Goal: Transaction & Acquisition: Purchase product/service

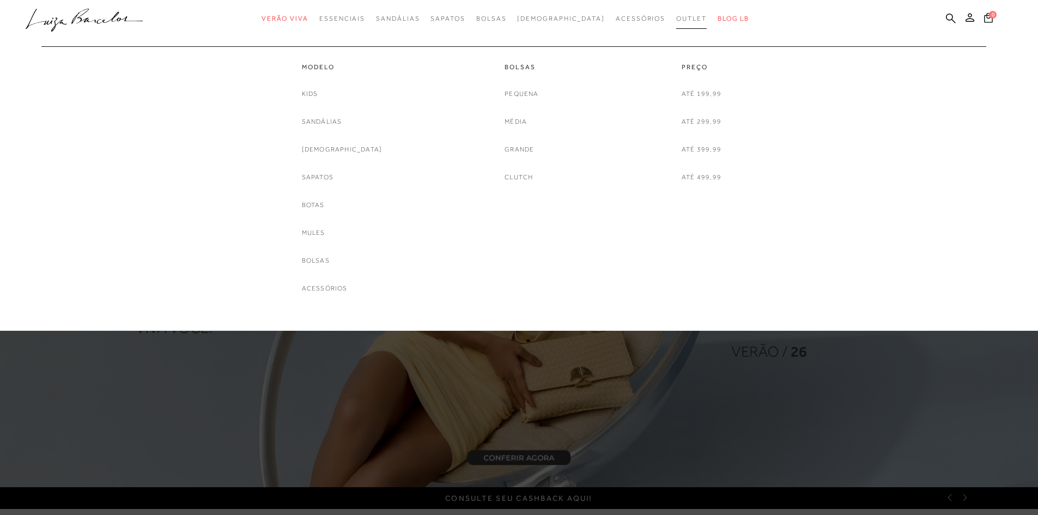
click at [676, 19] on span "Outlet" at bounding box center [691, 19] width 31 height 8
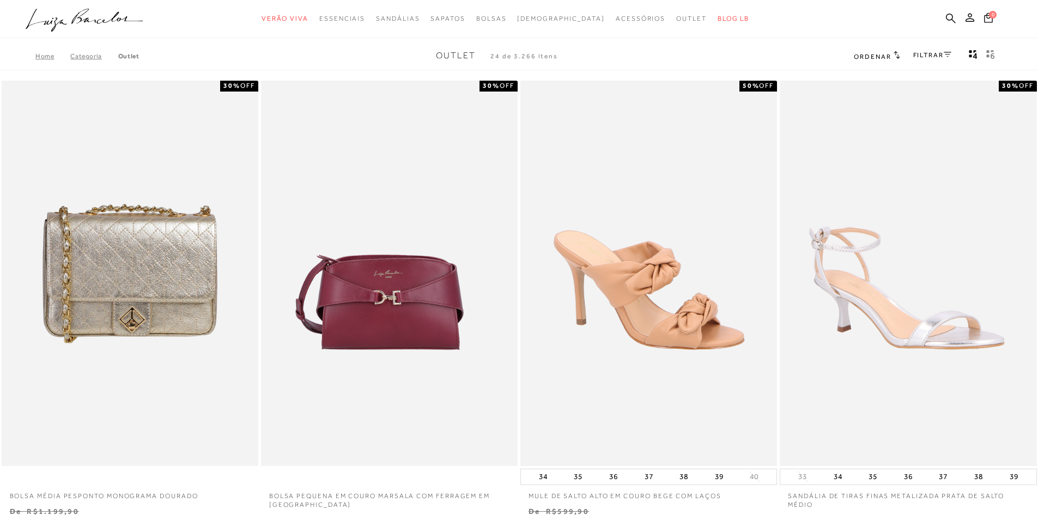
click at [939, 56] on link "FILTRAR" at bounding box center [932, 55] width 38 height 8
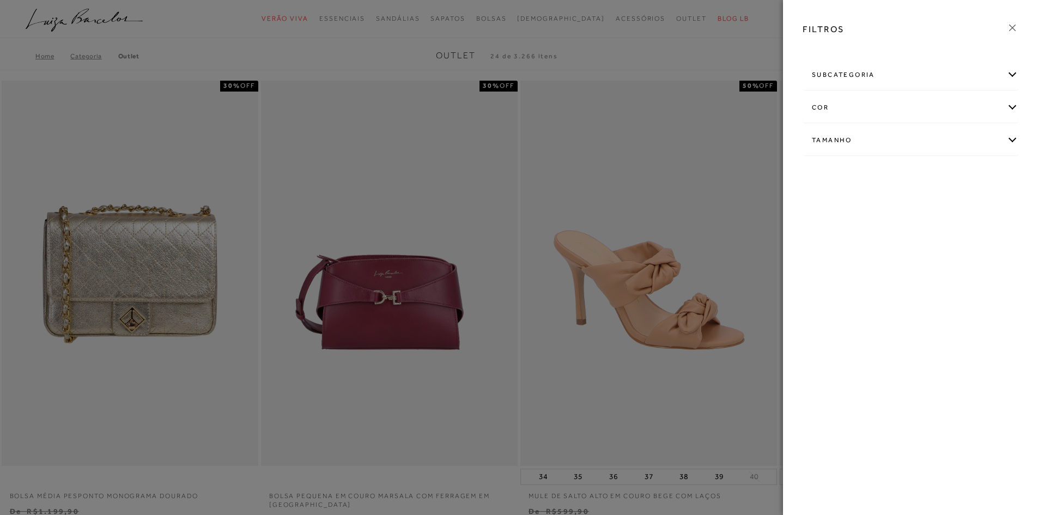
click at [1014, 141] on div "Tamanho" at bounding box center [910, 140] width 215 height 29
click at [831, 221] on link "Ver mais..." at bounding box center [831, 222] width 29 height 8
drag, startPoint x: 973, startPoint y: 239, endPoint x: 966, endPoint y: 239, distance: 7.1
click at [973, 239] on label "38" at bounding box center [966, 233] width 25 height 23
click at [963, 239] on input "38" at bounding box center [957, 234] width 11 height 11
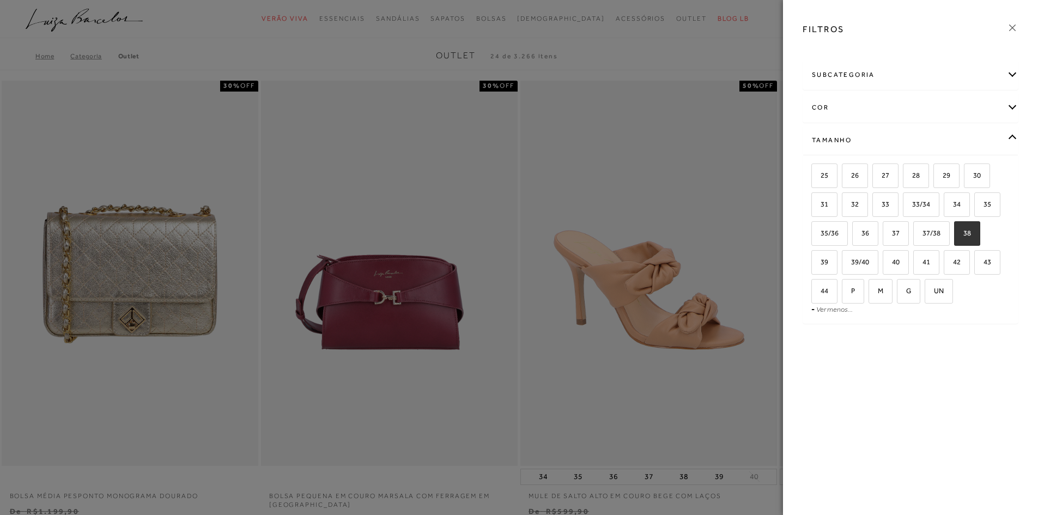
checkbox input "true"
click at [818, 264] on span "39" at bounding box center [820, 262] width 16 height 8
click at [818, 264] on input "39" at bounding box center [814, 263] width 11 height 11
checkbox input "true"
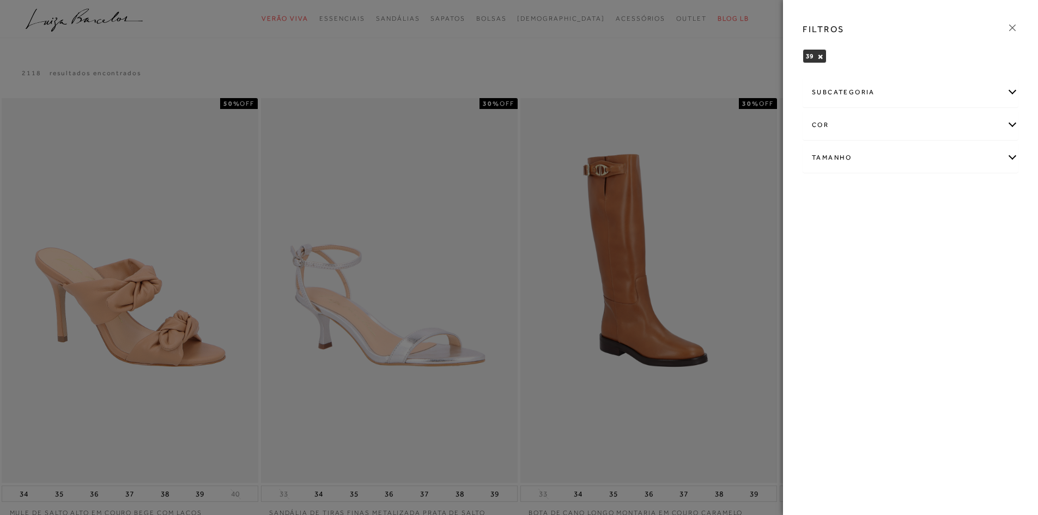
drag, startPoint x: 1015, startPoint y: 29, endPoint x: 1007, endPoint y: 36, distance: 10.8
click at [1014, 29] on icon at bounding box center [1012, 28] width 12 height 12
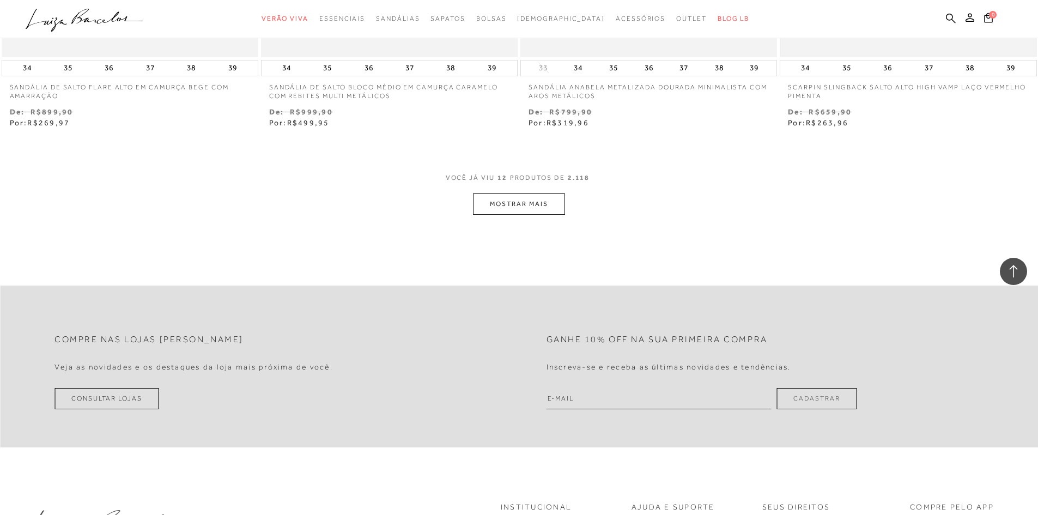
scroll to position [1362, 0]
click at [551, 206] on button "MOSTRAR MAIS" at bounding box center [519, 202] width 92 height 21
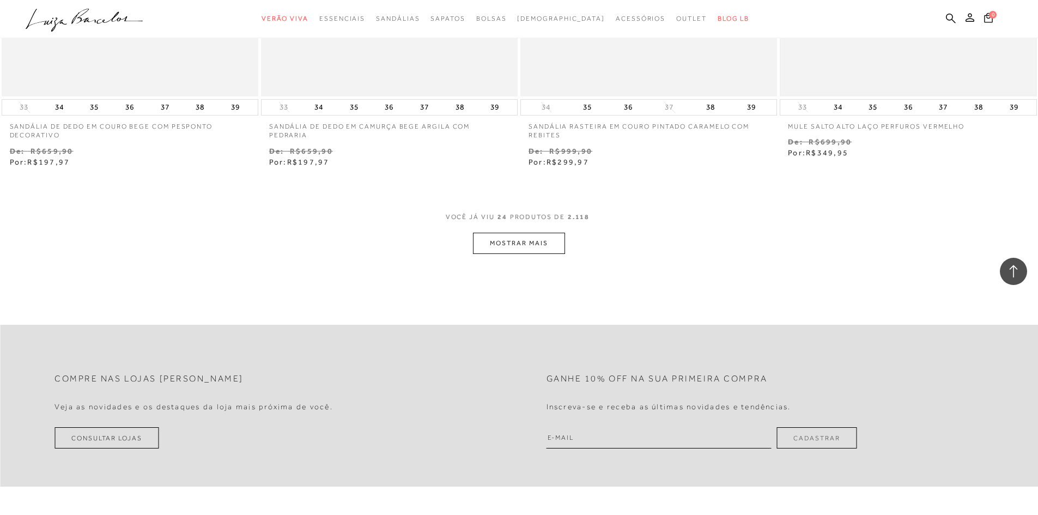
scroll to position [2778, 0]
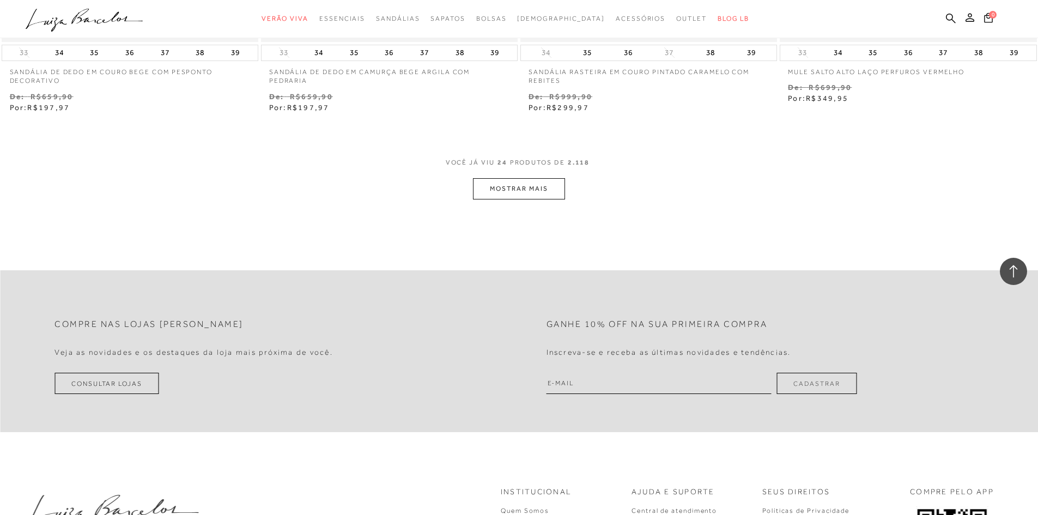
click at [528, 186] on button "MOSTRAR MAIS" at bounding box center [519, 188] width 92 height 21
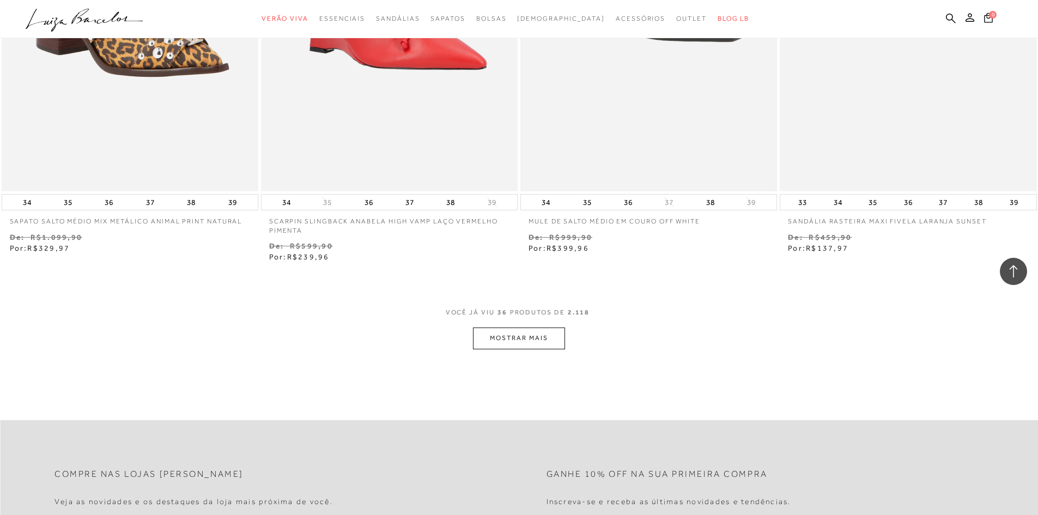
scroll to position [4086, 0]
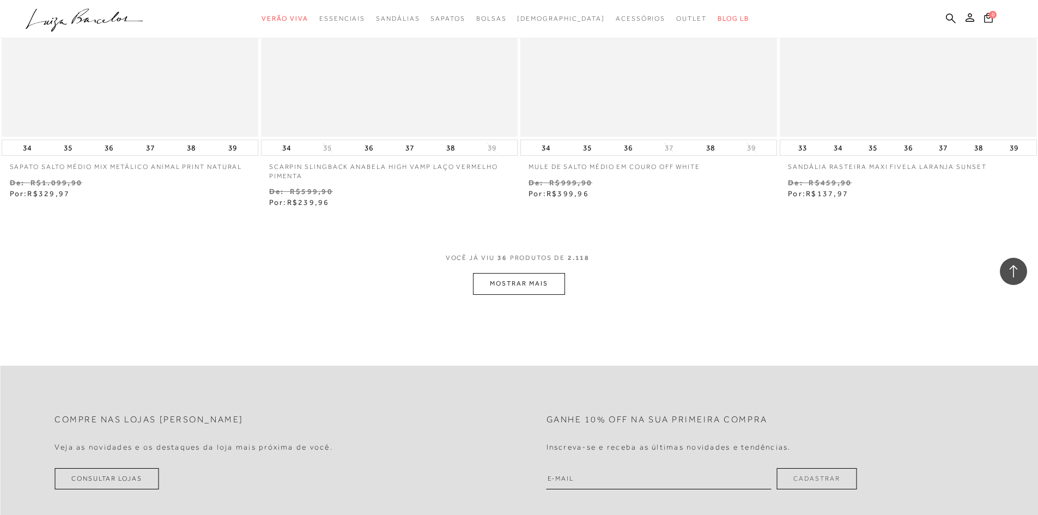
click at [529, 280] on button "MOSTRAR MAIS" at bounding box center [519, 283] width 92 height 21
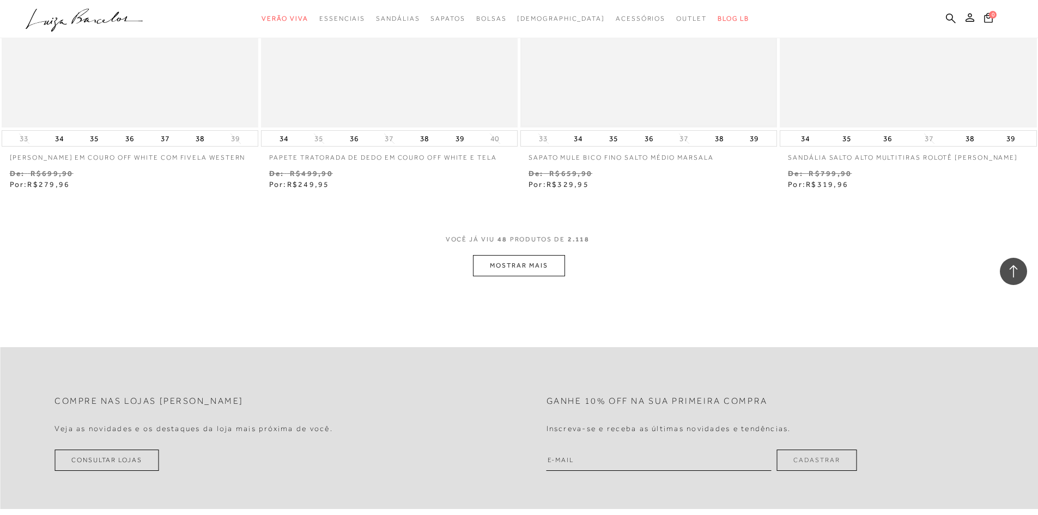
scroll to position [5502, 0]
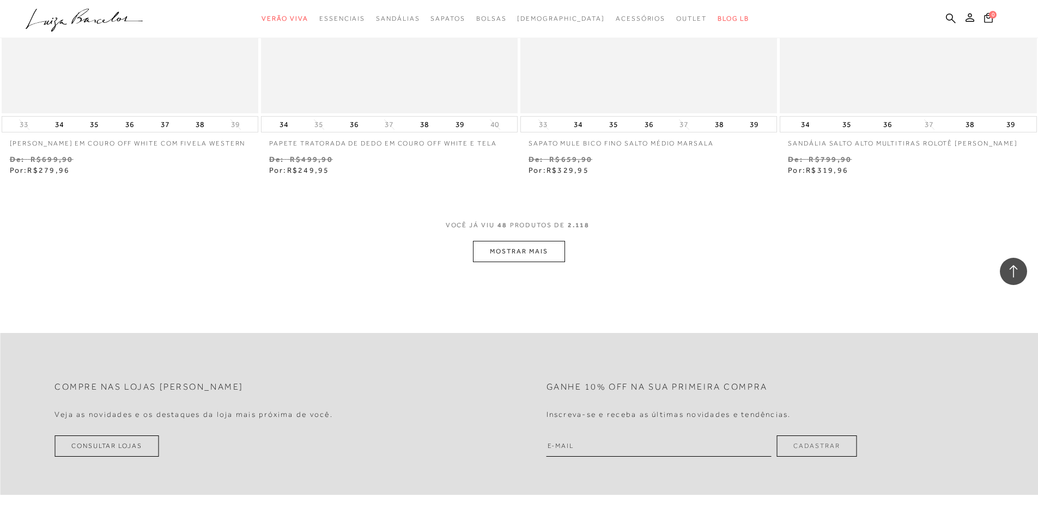
click at [534, 251] on button "MOSTRAR MAIS" at bounding box center [519, 251] width 92 height 21
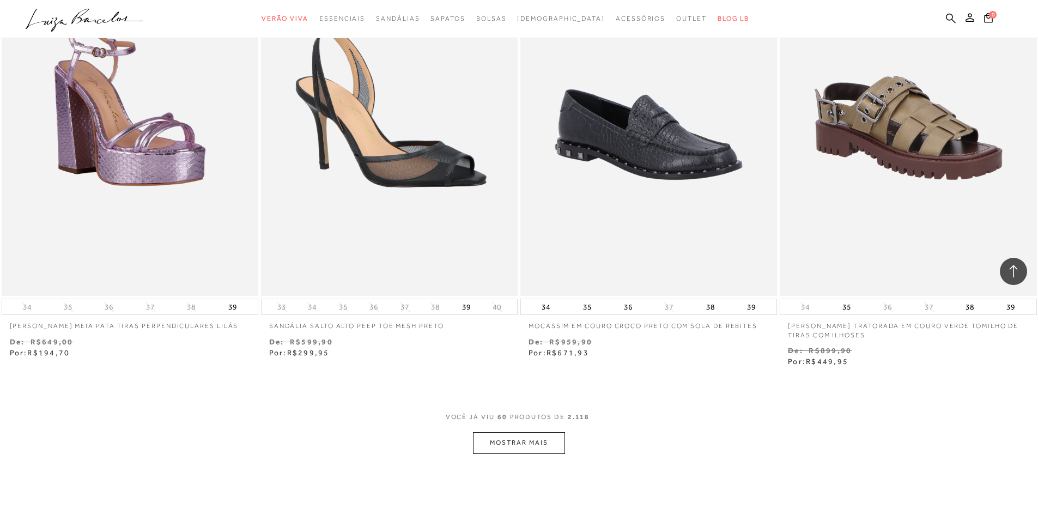
scroll to position [6809, 0]
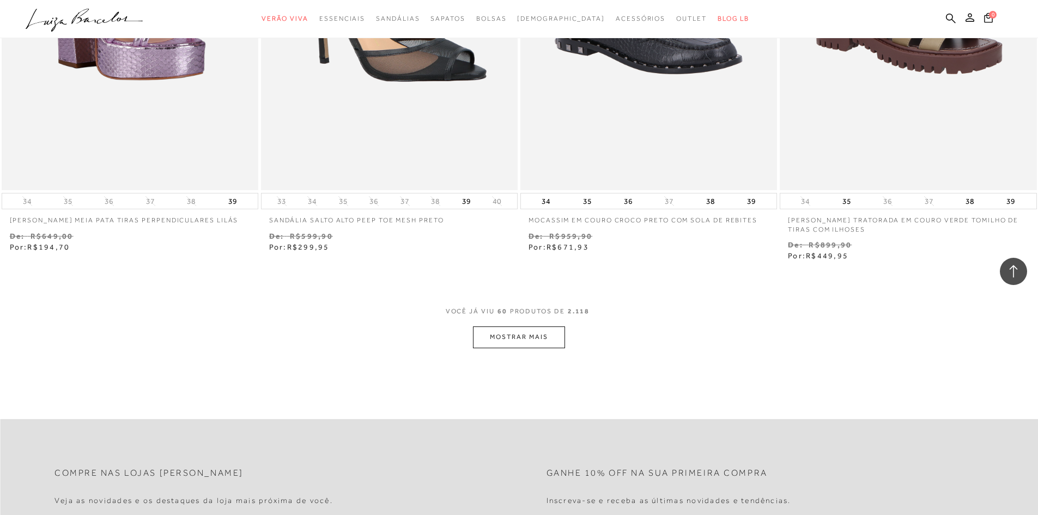
click at [564, 341] on button "MOSTRAR MAIS" at bounding box center [519, 336] width 92 height 21
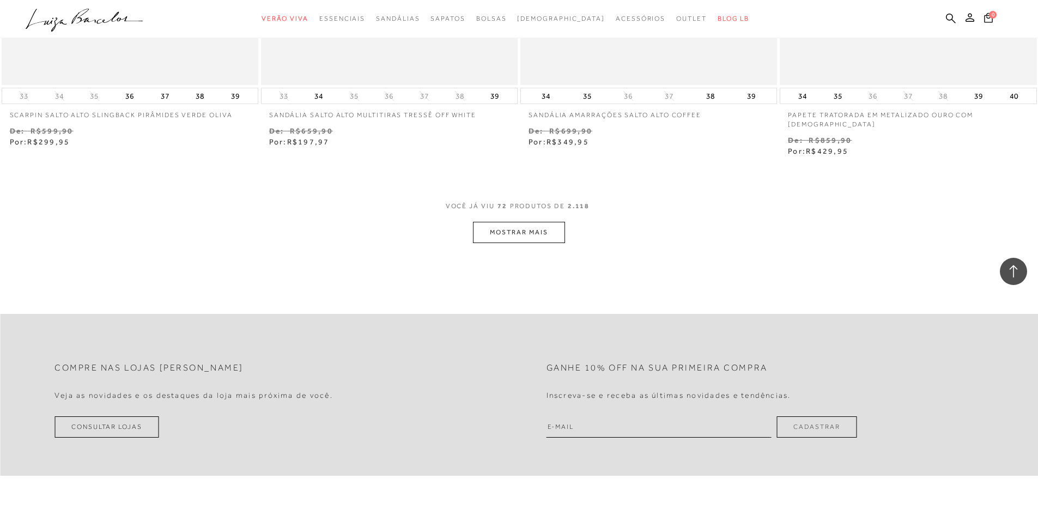
scroll to position [8334, 0]
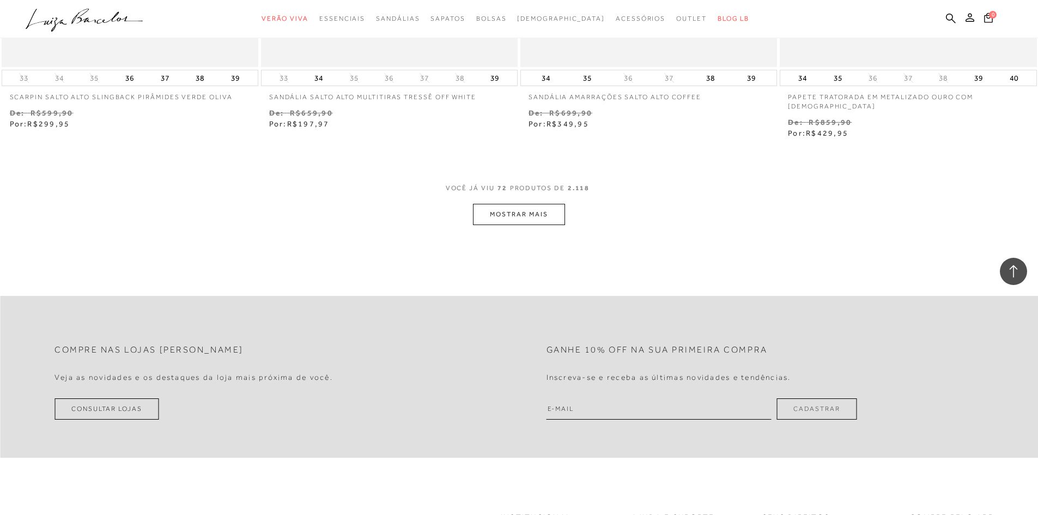
click at [531, 205] on button "MOSTRAR MAIS" at bounding box center [519, 214] width 92 height 21
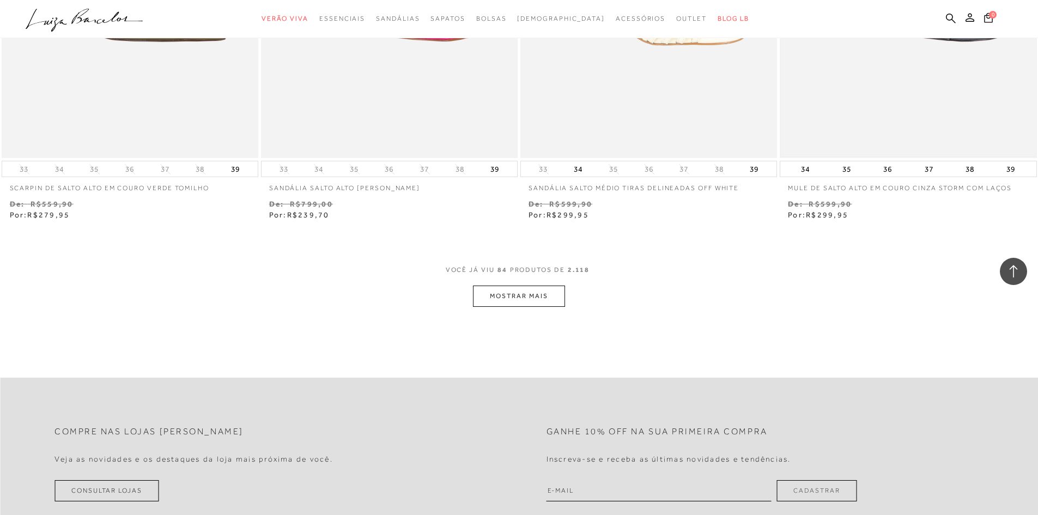
scroll to position [9696, 0]
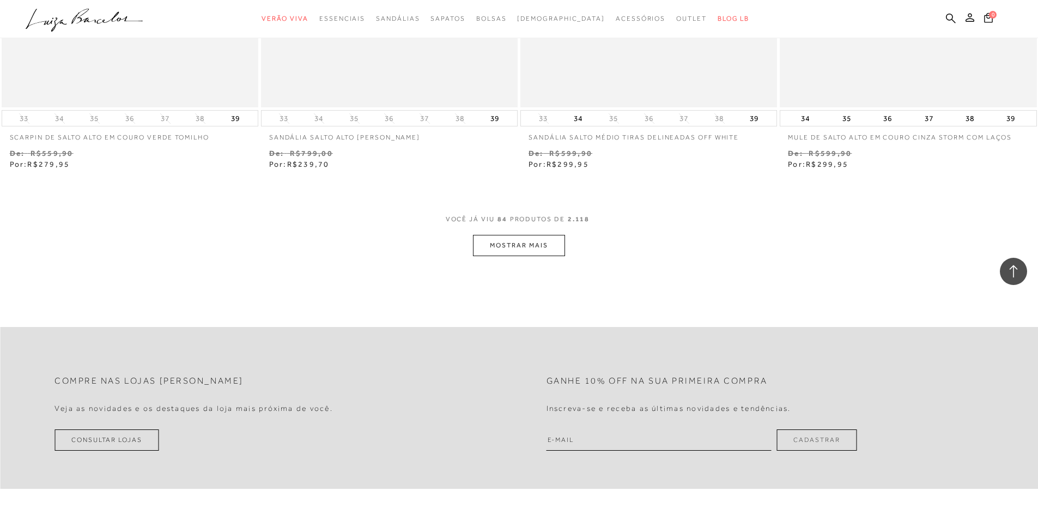
click at [534, 239] on button "MOSTRAR MAIS" at bounding box center [519, 245] width 92 height 21
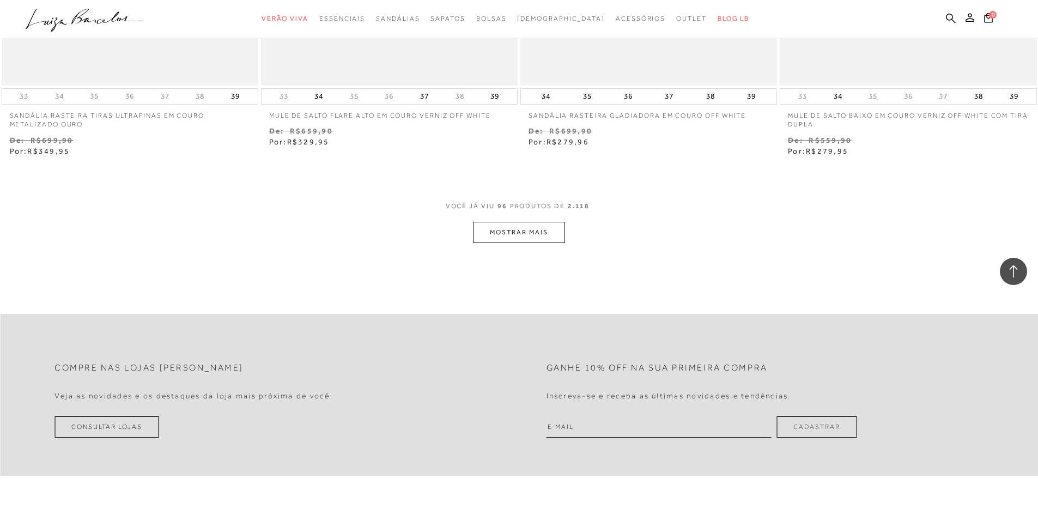
scroll to position [11113, 0]
click at [494, 221] on button "MOSTRAR MAIS" at bounding box center [519, 231] width 92 height 21
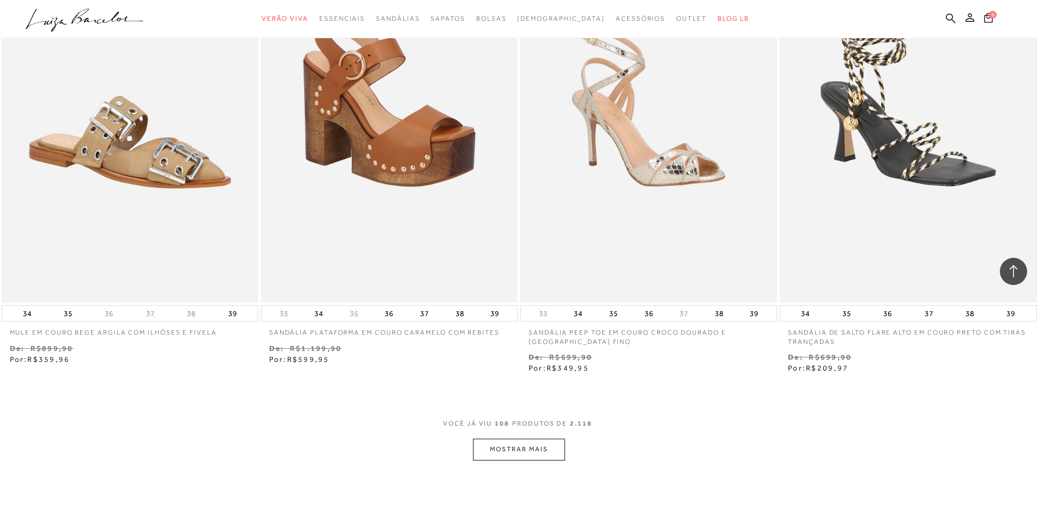
scroll to position [12366, 0]
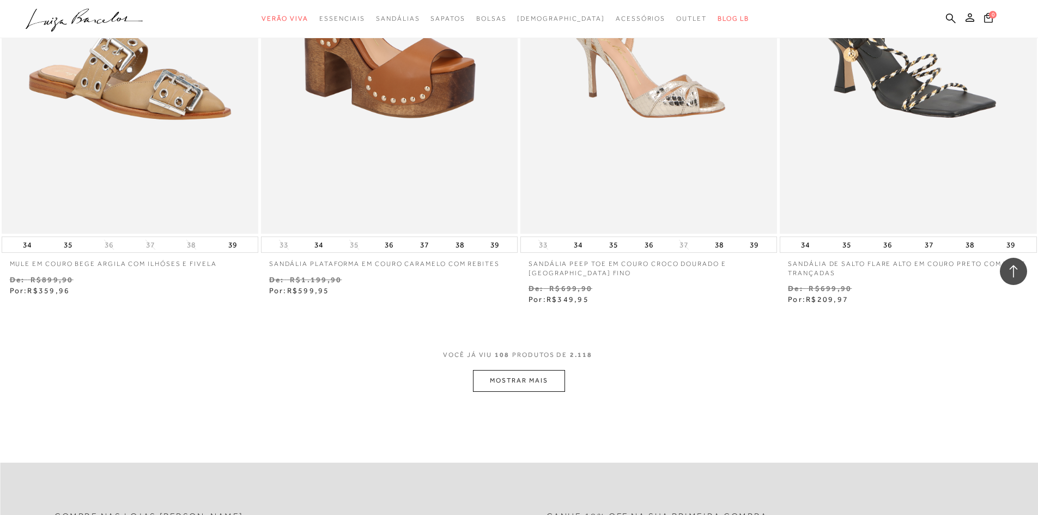
click at [531, 379] on button "MOSTRAR MAIS" at bounding box center [519, 380] width 92 height 21
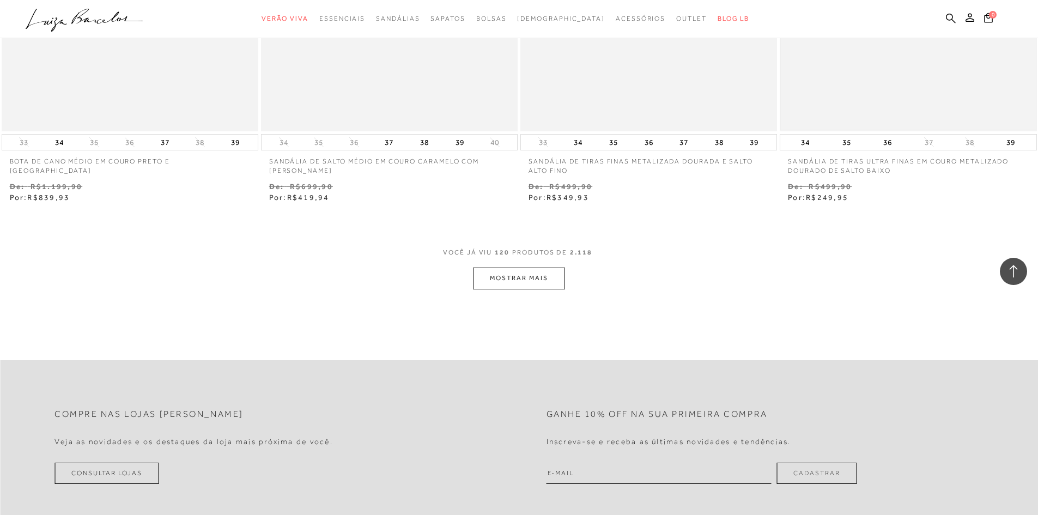
scroll to position [13945, 0]
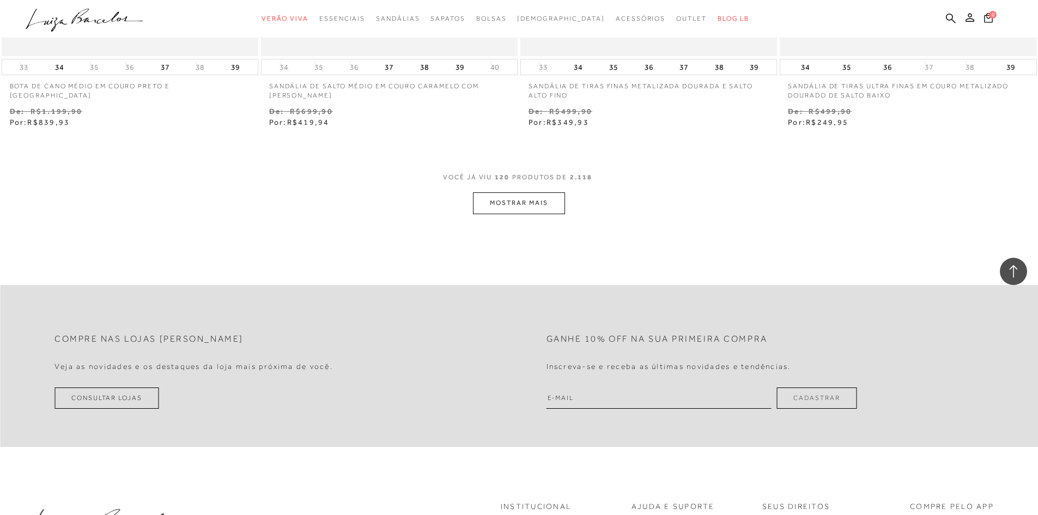
click at [560, 192] on button "MOSTRAR MAIS" at bounding box center [519, 202] width 92 height 21
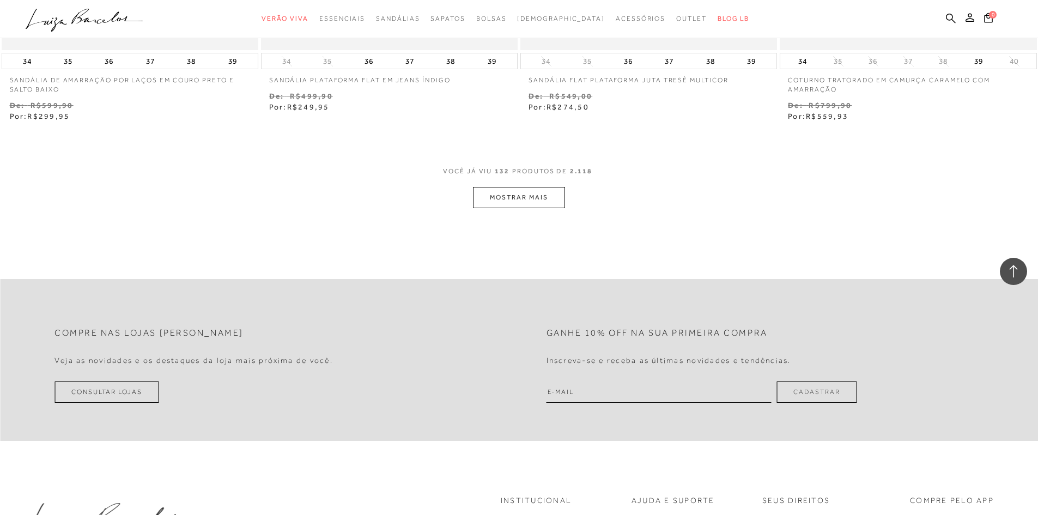
scroll to position [15362, 0]
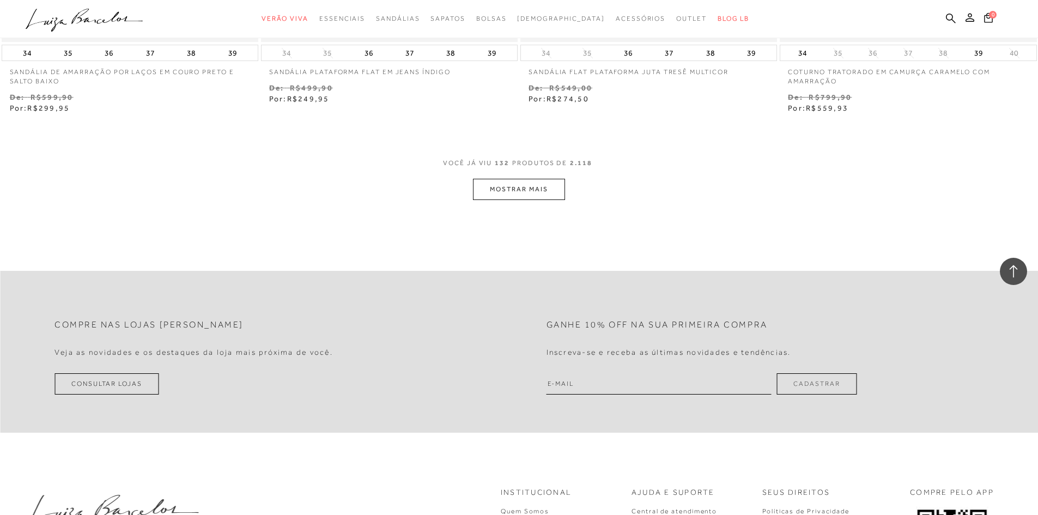
click at [516, 182] on button "MOSTRAR MAIS" at bounding box center [519, 189] width 92 height 21
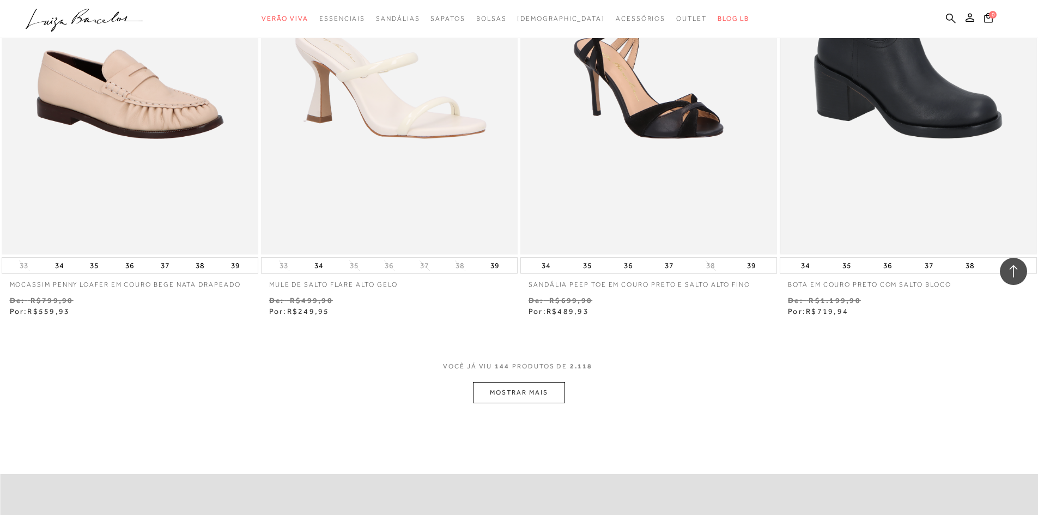
scroll to position [16560, 0]
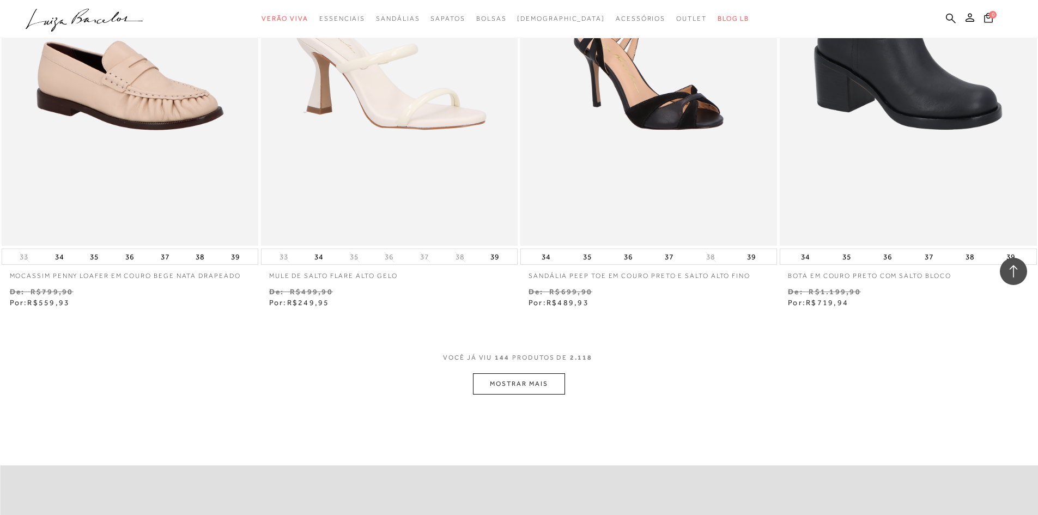
click at [531, 373] on button "MOSTRAR MAIS" at bounding box center [519, 383] width 92 height 21
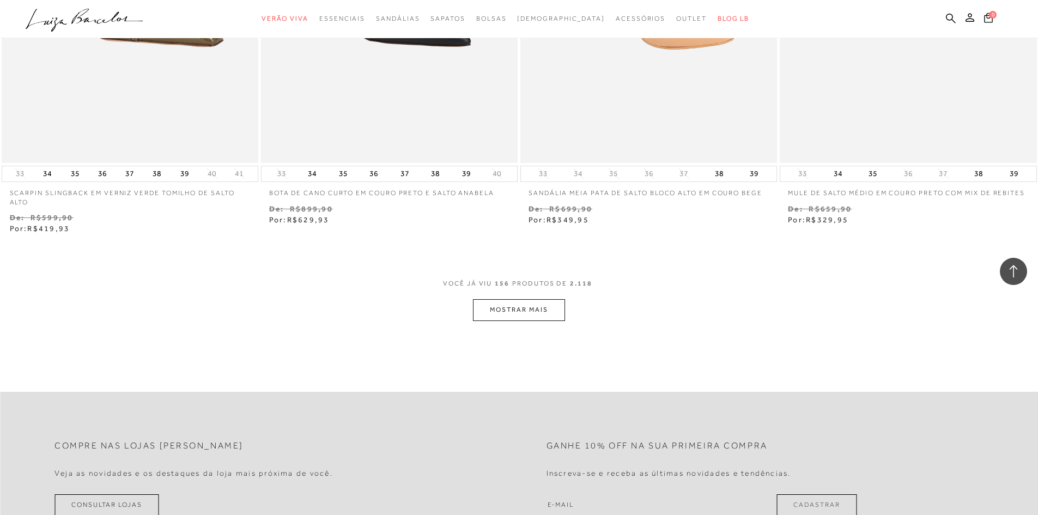
scroll to position [18140, 0]
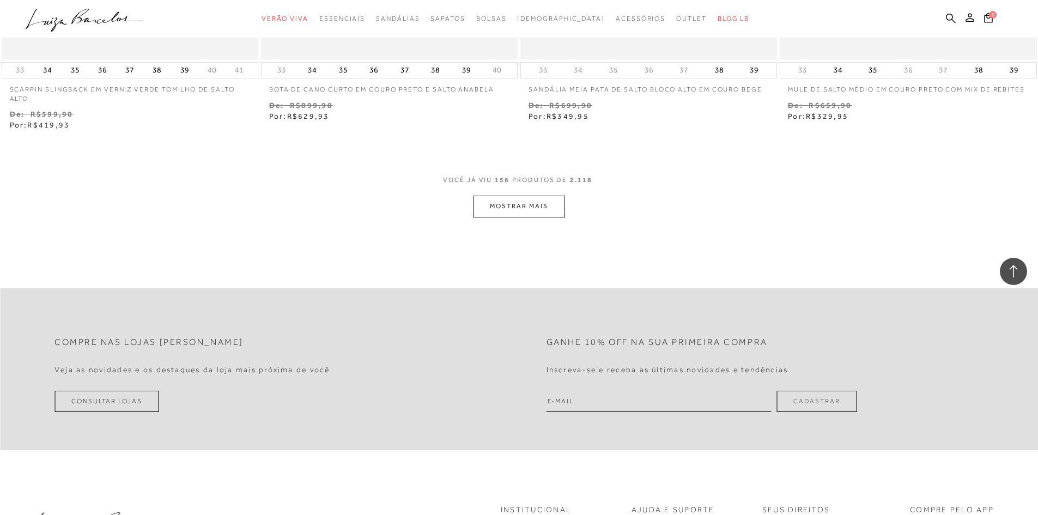
click at [553, 197] on button "MOSTRAR MAIS" at bounding box center [519, 206] width 92 height 21
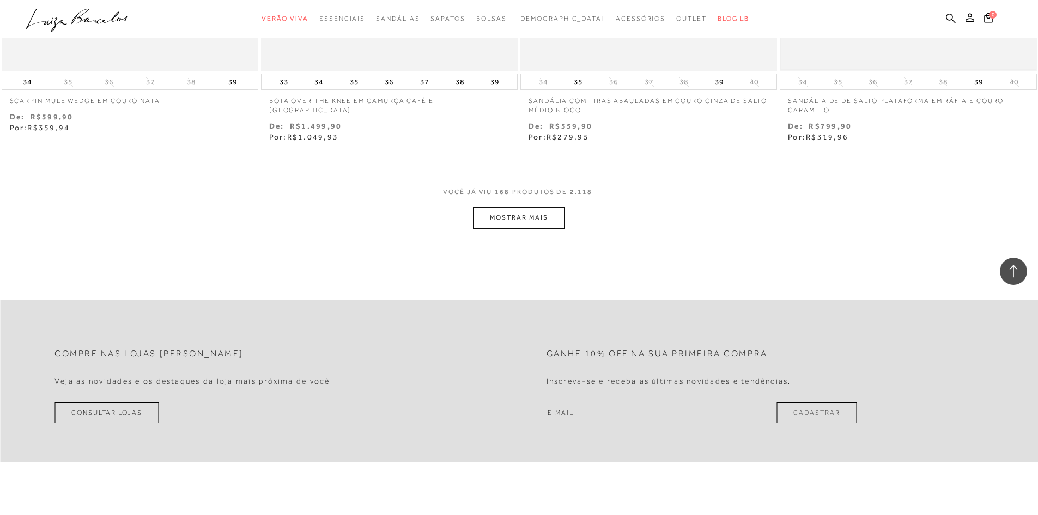
scroll to position [19556, 0]
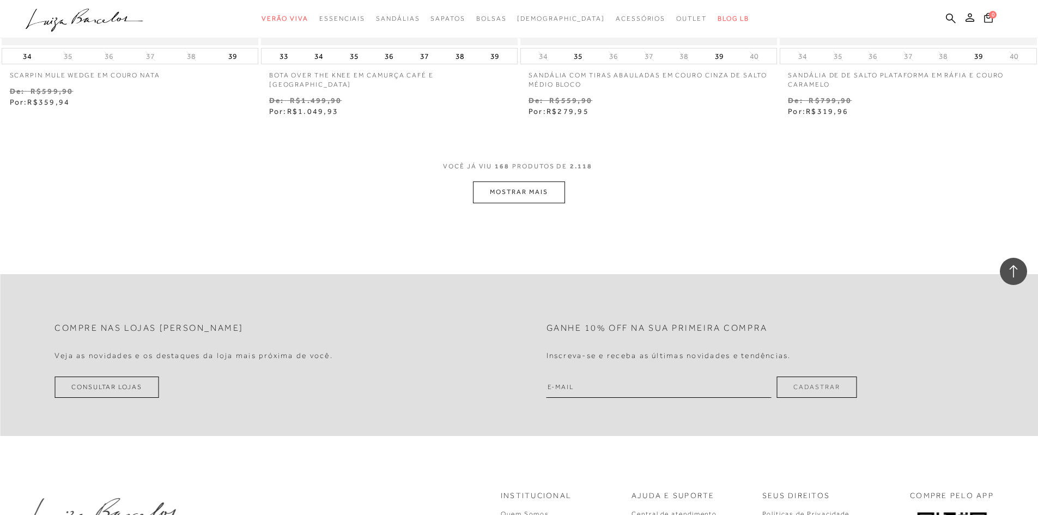
click at [535, 181] on button "MOSTRAR MAIS" at bounding box center [519, 191] width 92 height 21
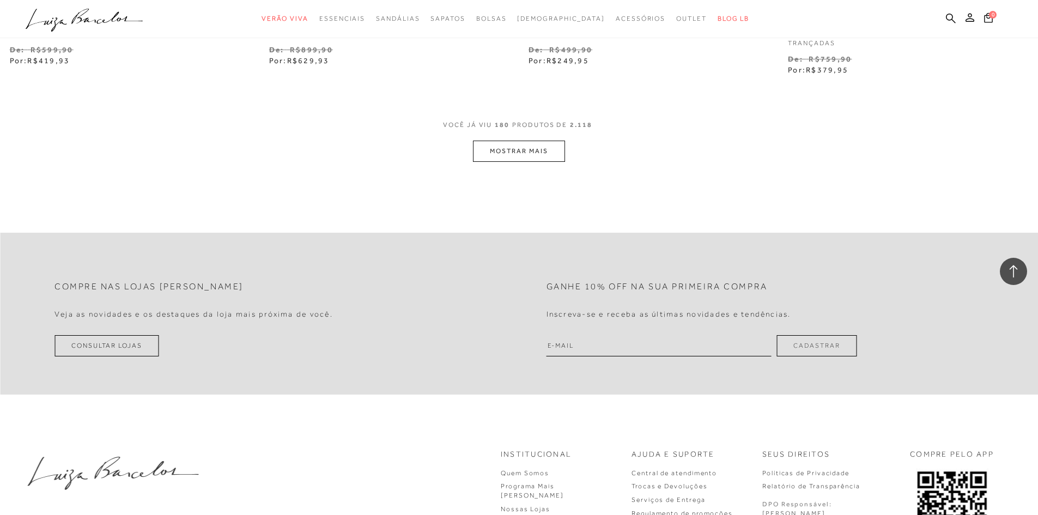
scroll to position [21027, 0]
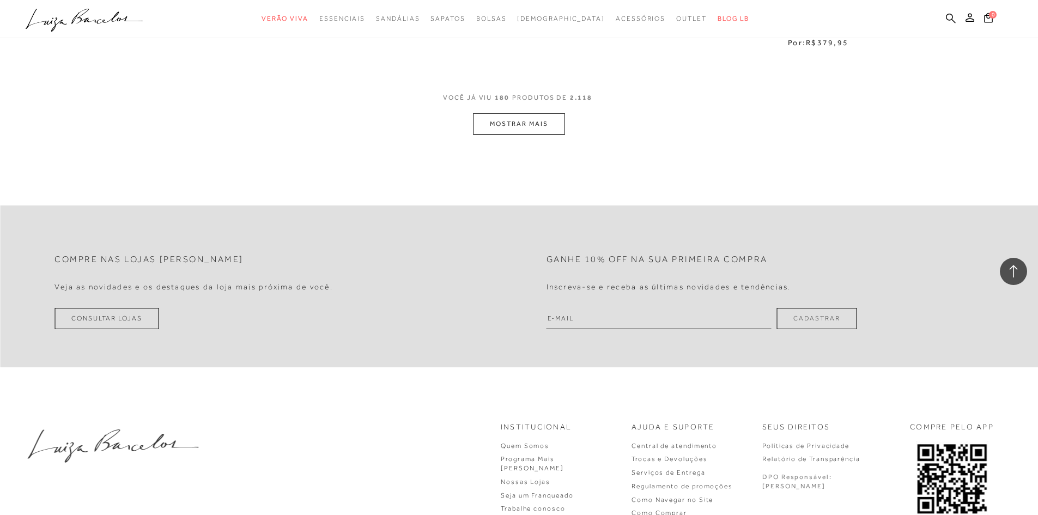
click at [552, 118] on button "MOSTRAR MAIS" at bounding box center [519, 123] width 92 height 21
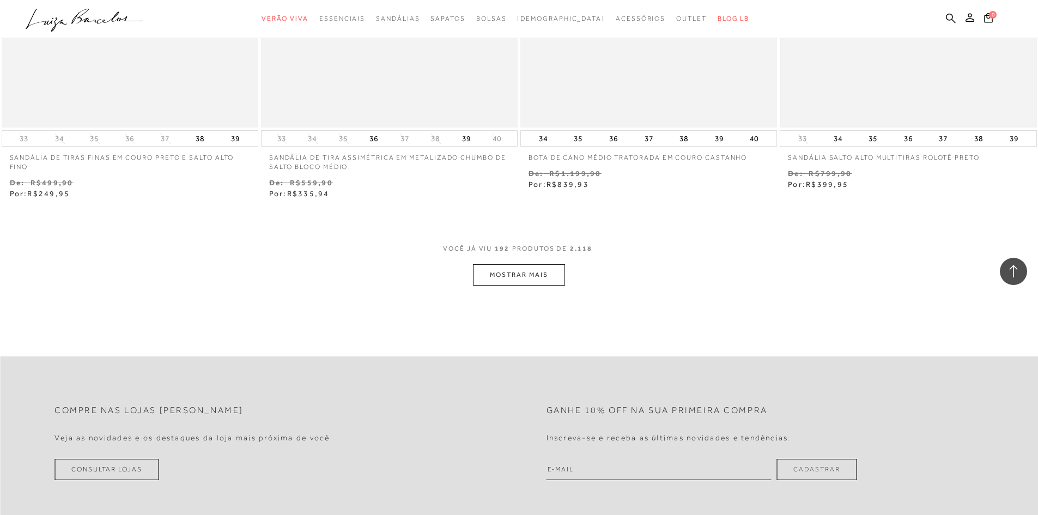
scroll to position [22280, 0]
click at [557, 263] on button "MOSTRAR MAIS" at bounding box center [519, 273] width 92 height 21
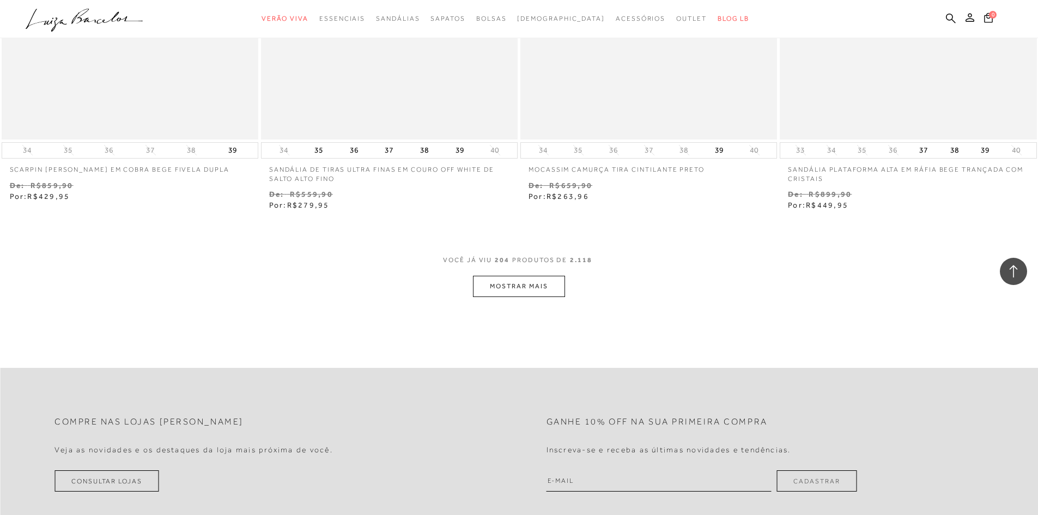
scroll to position [23696, 0]
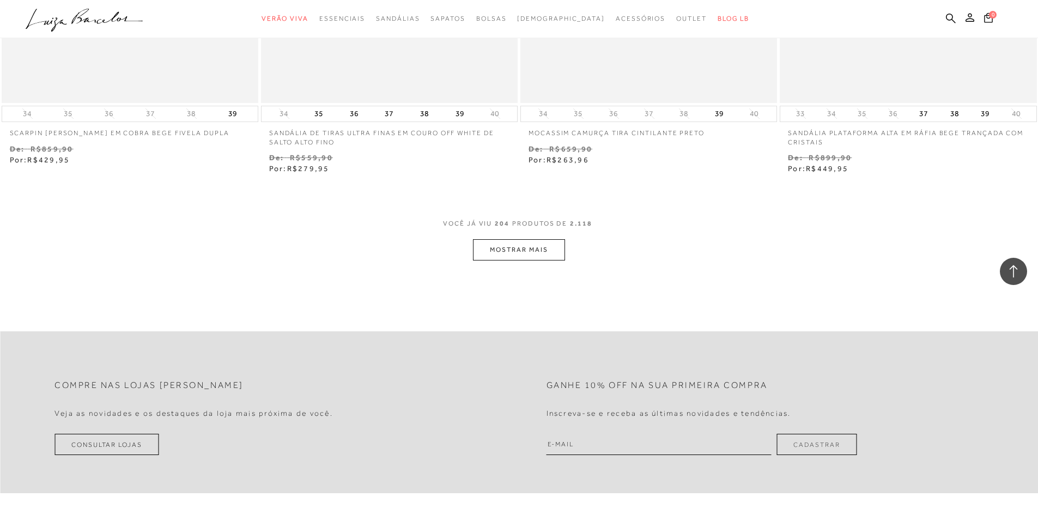
click at [540, 239] on button "MOSTRAR MAIS" at bounding box center [519, 249] width 92 height 21
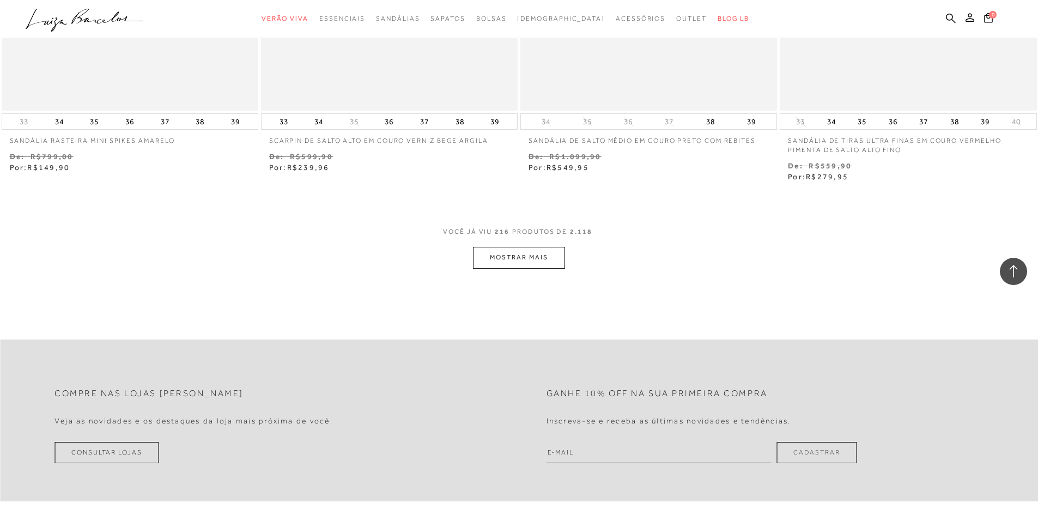
scroll to position [25112, 0]
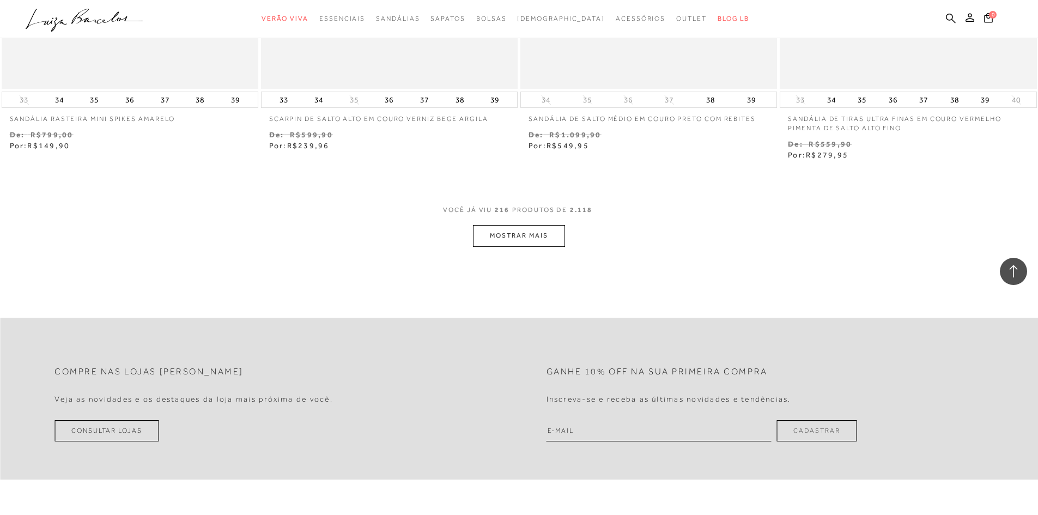
click at [521, 228] on button "MOSTRAR MAIS" at bounding box center [519, 235] width 92 height 21
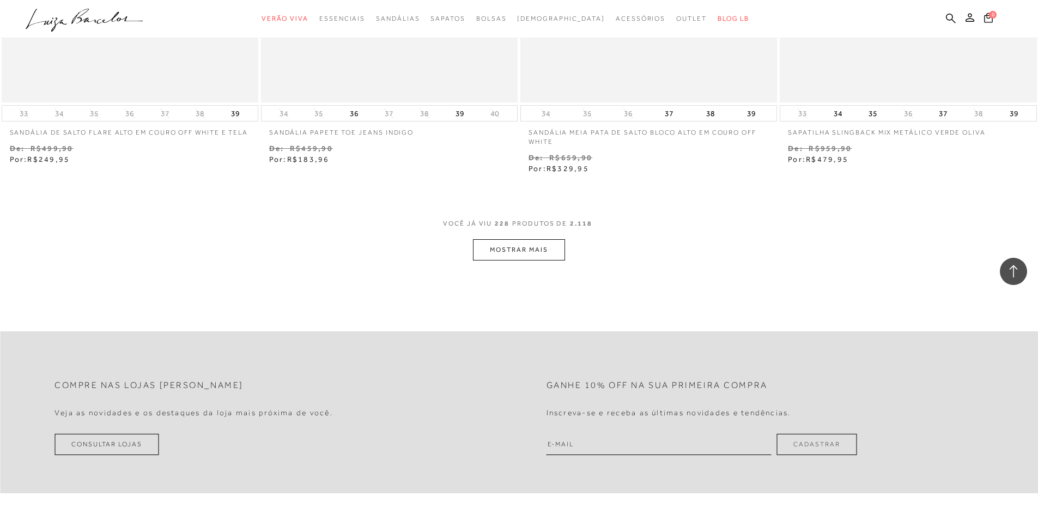
scroll to position [26529, 0]
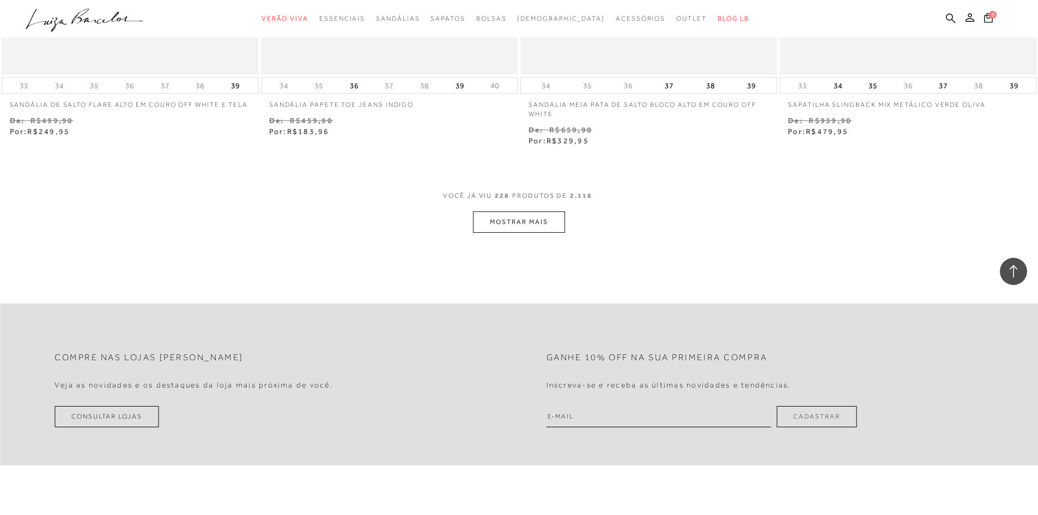
click at [497, 211] on button "MOSTRAR MAIS" at bounding box center [519, 221] width 92 height 21
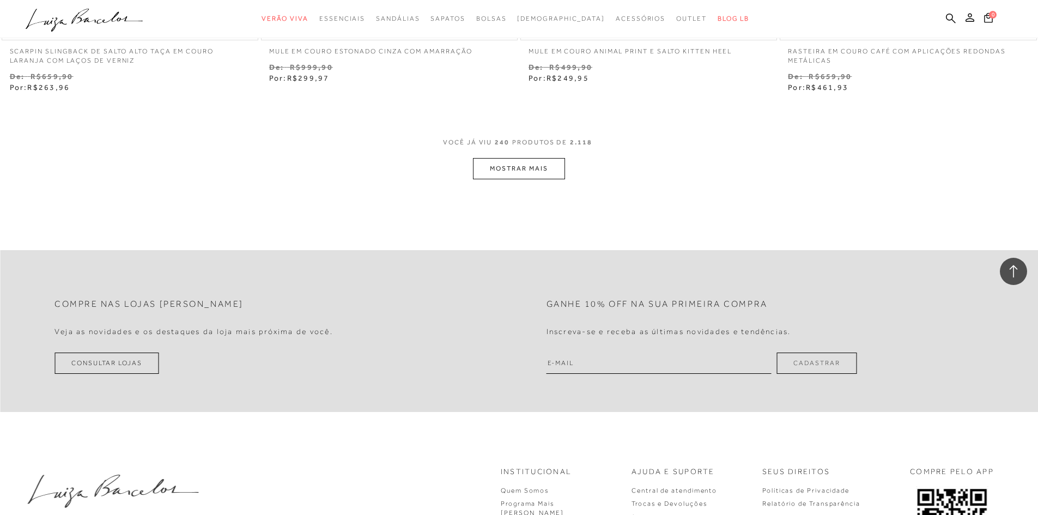
scroll to position [28000, 0]
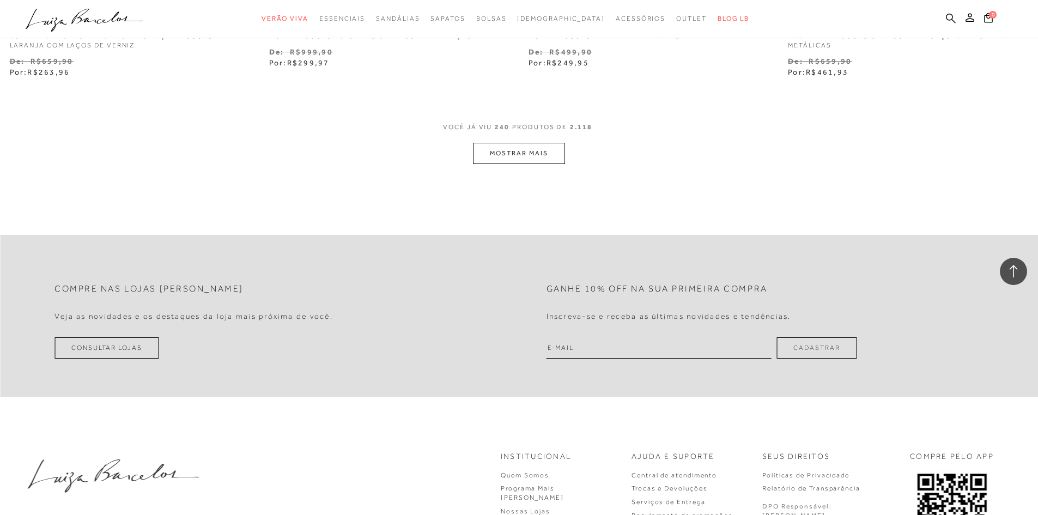
click at [547, 145] on button "MOSTRAR MAIS" at bounding box center [519, 153] width 92 height 21
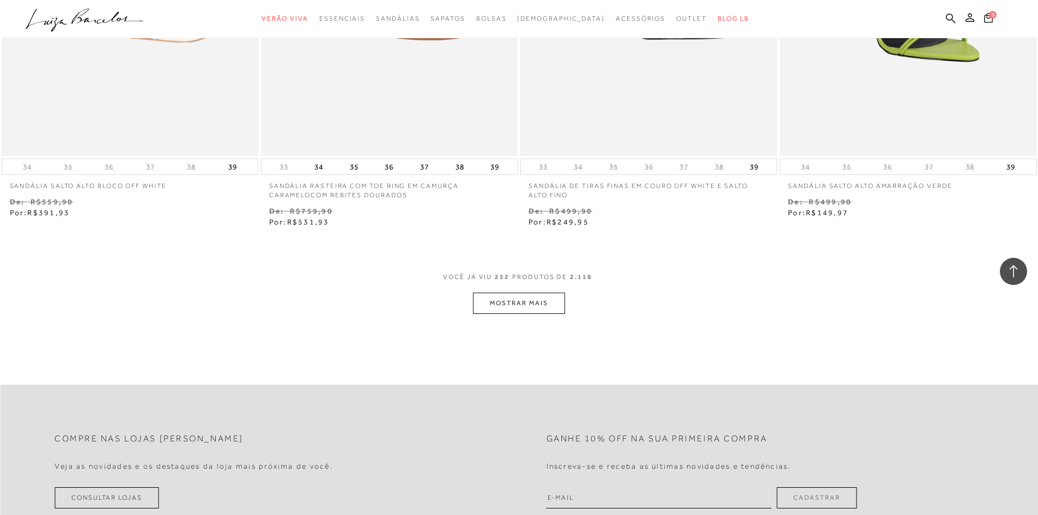
scroll to position [29252, 0]
click at [497, 292] on button "MOSTRAR MAIS" at bounding box center [519, 302] width 92 height 21
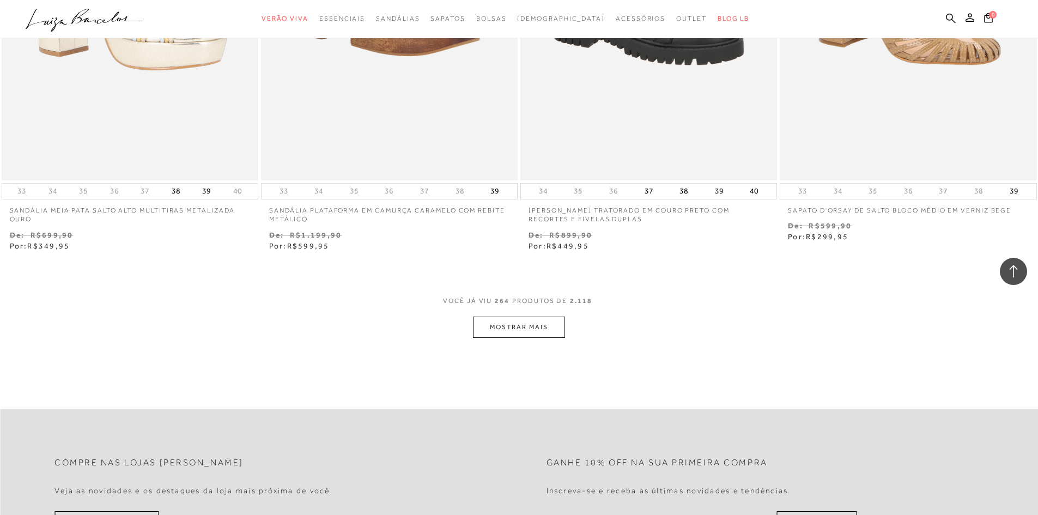
scroll to position [30723, 0]
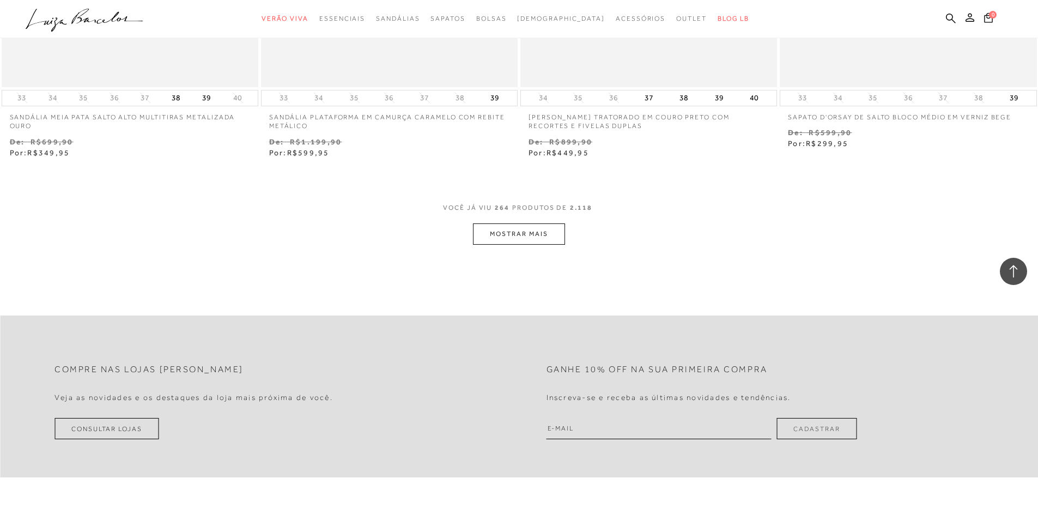
click at [561, 226] on button "MOSTRAR MAIS" at bounding box center [519, 233] width 92 height 21
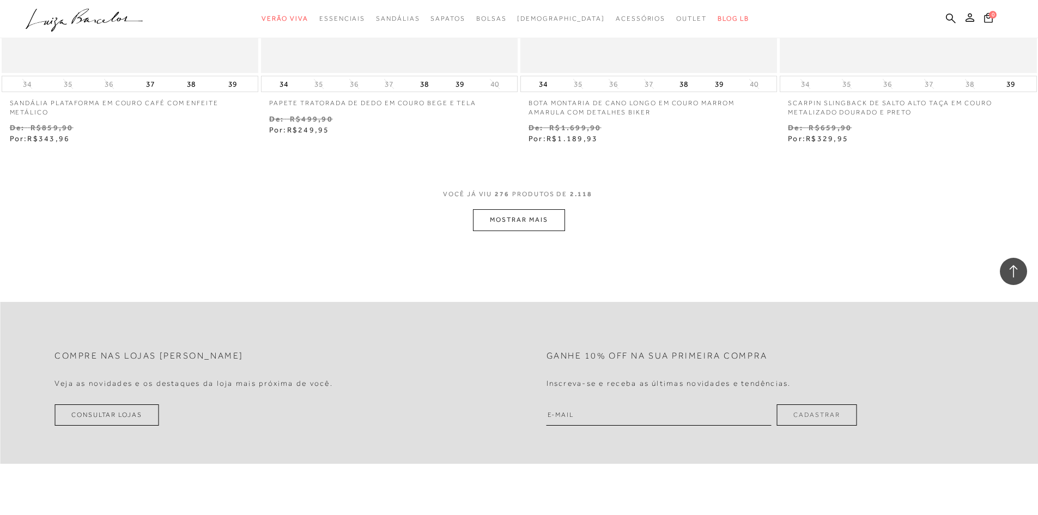
click at [529, 209] on button "MOSTRAR MAIS" at bounding box center [519, 219] width 92 height 21
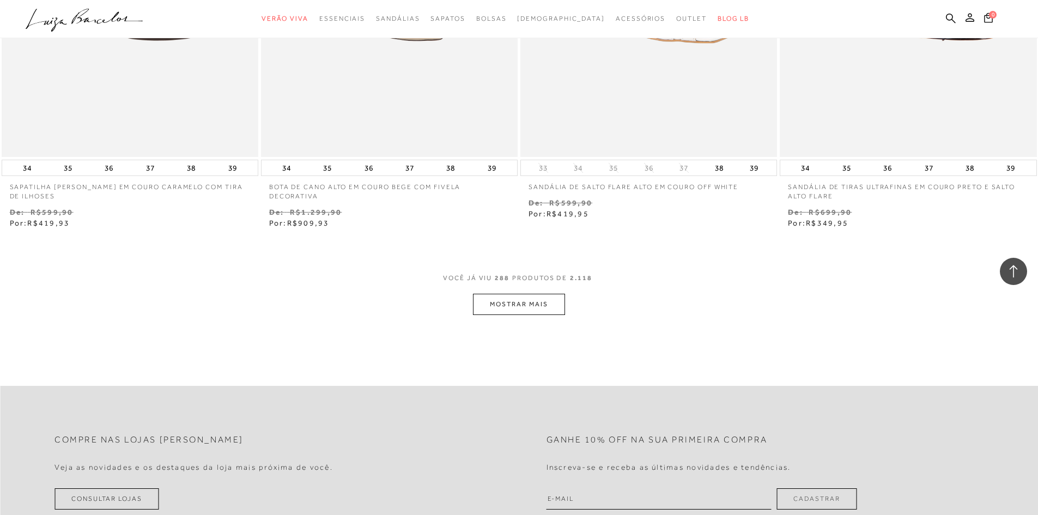
scroll to position [33452, 0]
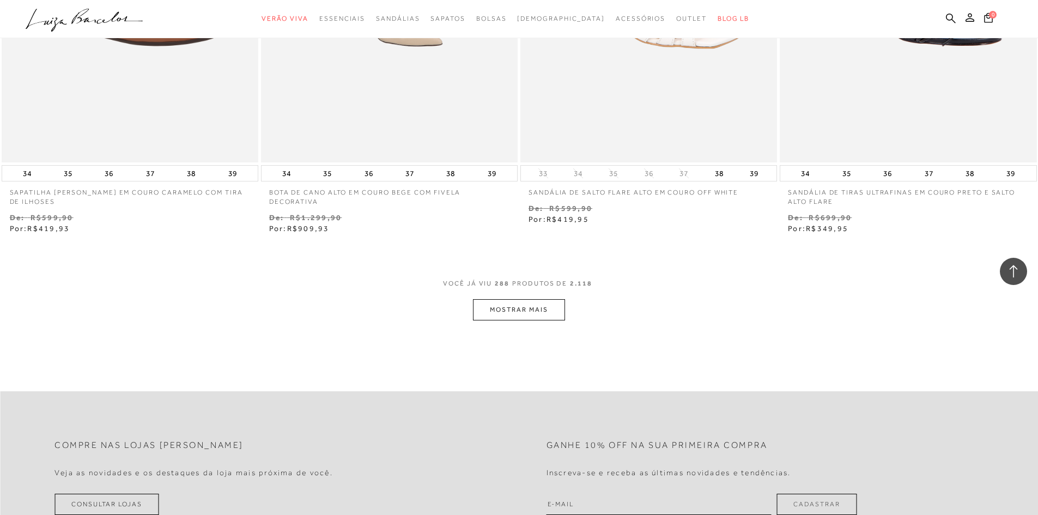
click at [516, 304] on button "MOSTRAR MAIS" at bounding box center [519, 309] width 92 height 21
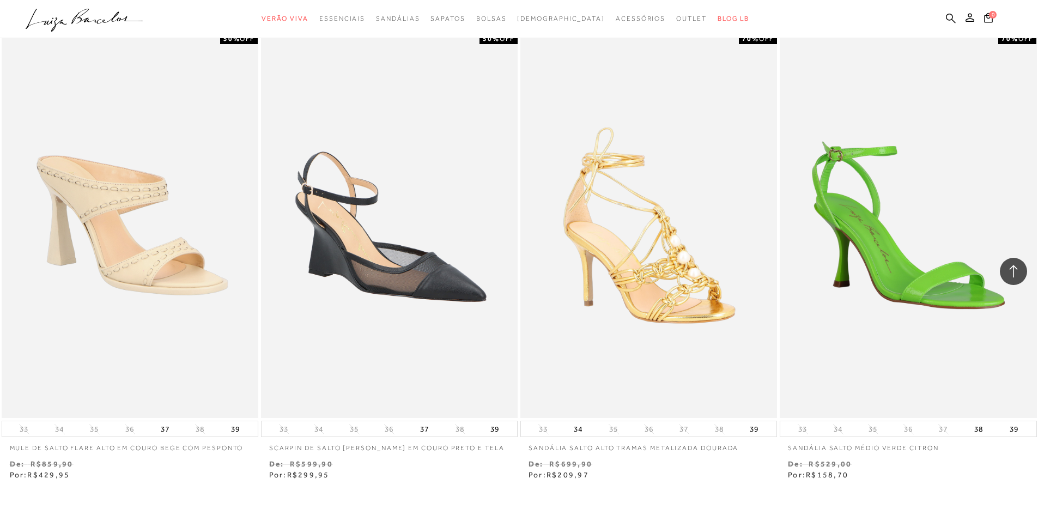
scroll to position [34760, 0]
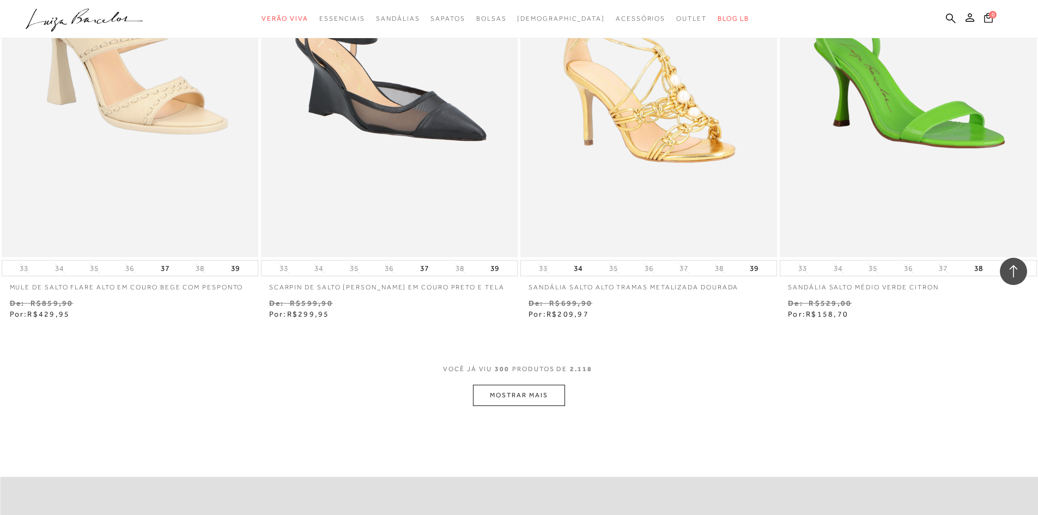
click at [543, 389] on button "MOSTRAR MAIS" at bounding box center [519, 395] width 92 height 21
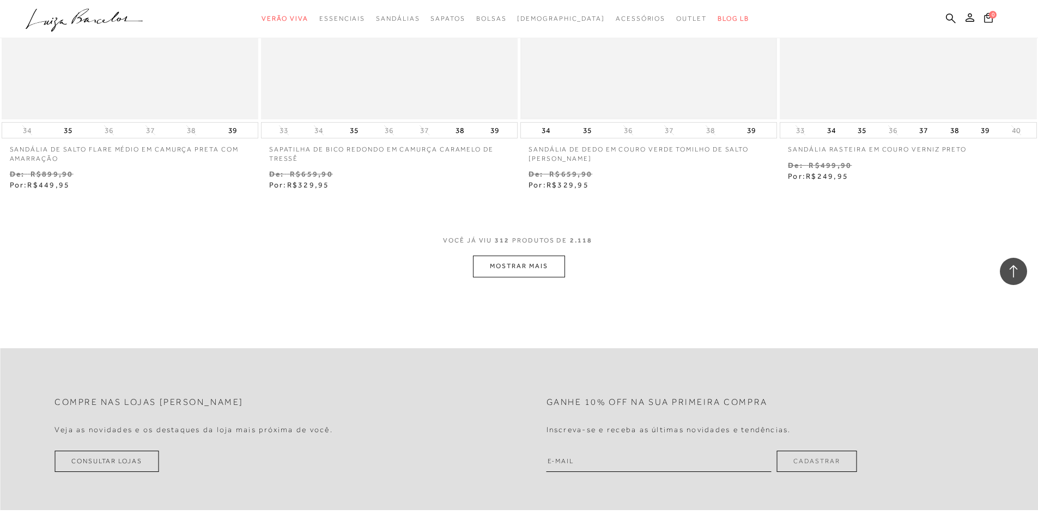
scroll to position [36285, 0]
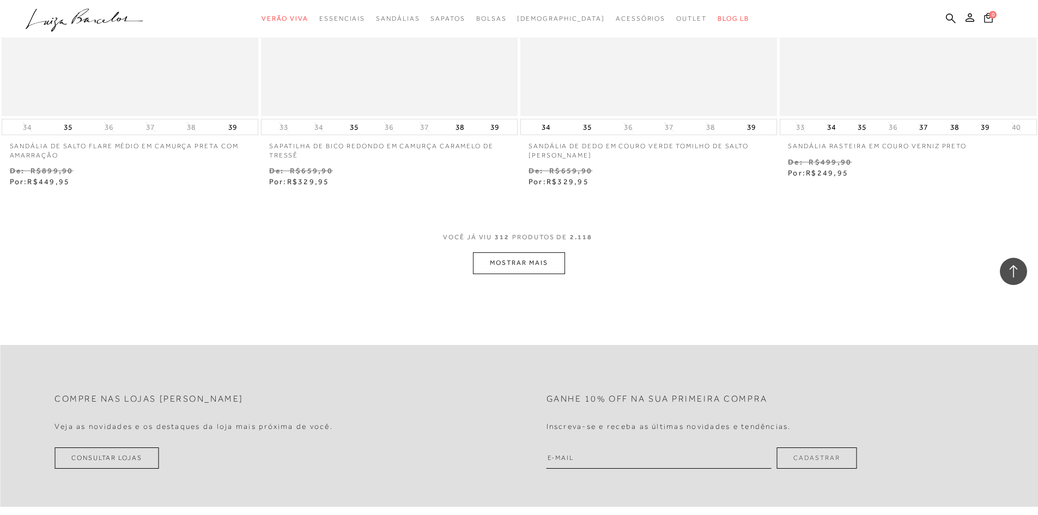
click at [493, 252] on button "MOSTRAR MAIS" at bounding box center [519, 262] width 92 height 21
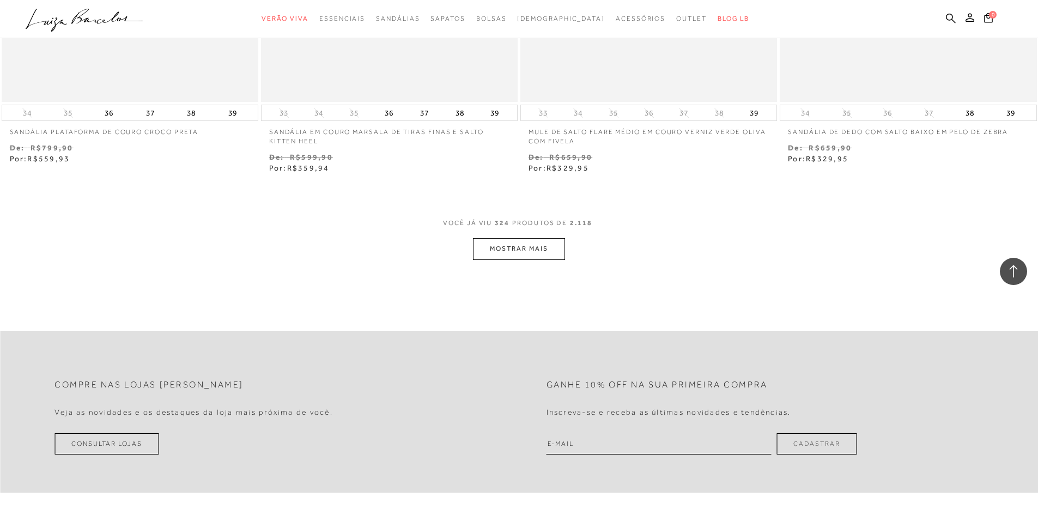
click at [518, 238] on button "MOSTRAR MAIS" at bounding box center [519, 248] width 92 height 21
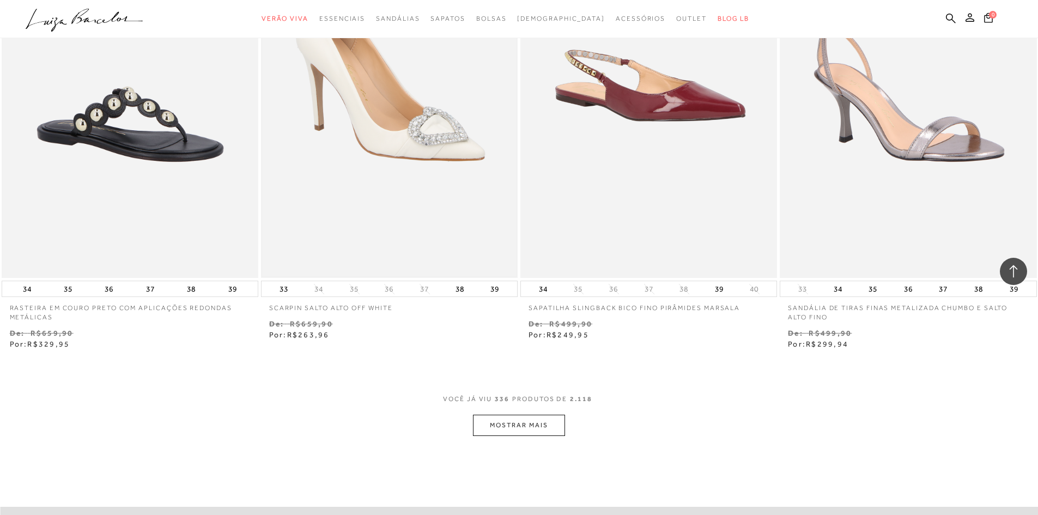
scroll to position [39009, 0]
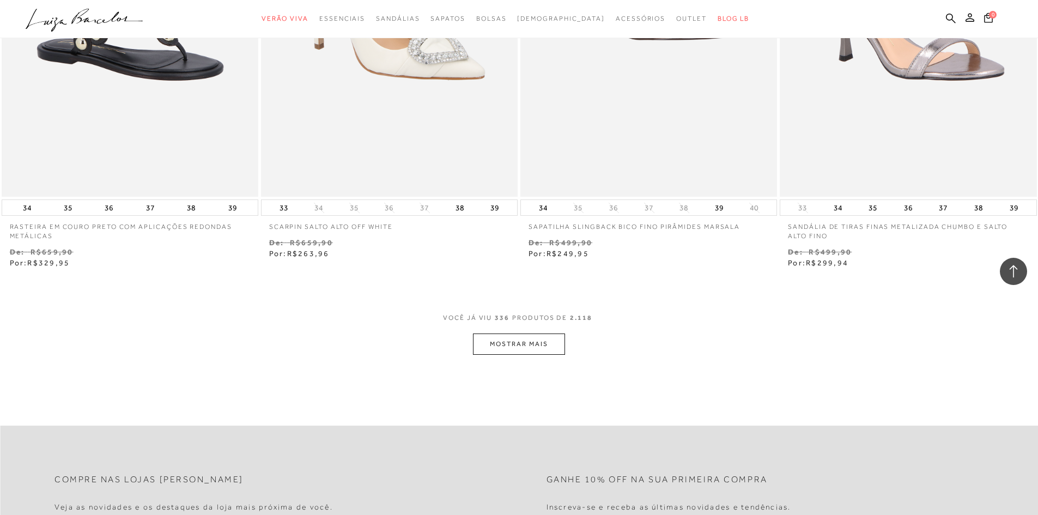
click at [532, 341] on button "MOSTRAR MAIS" at bounding box center [519, 343] width 92 height 21
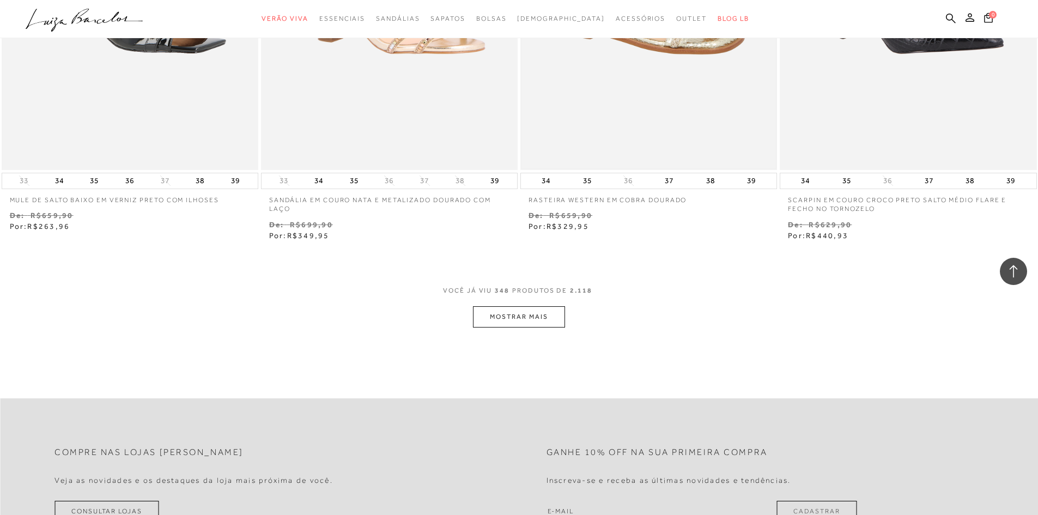
scroll to position [40479, 0]
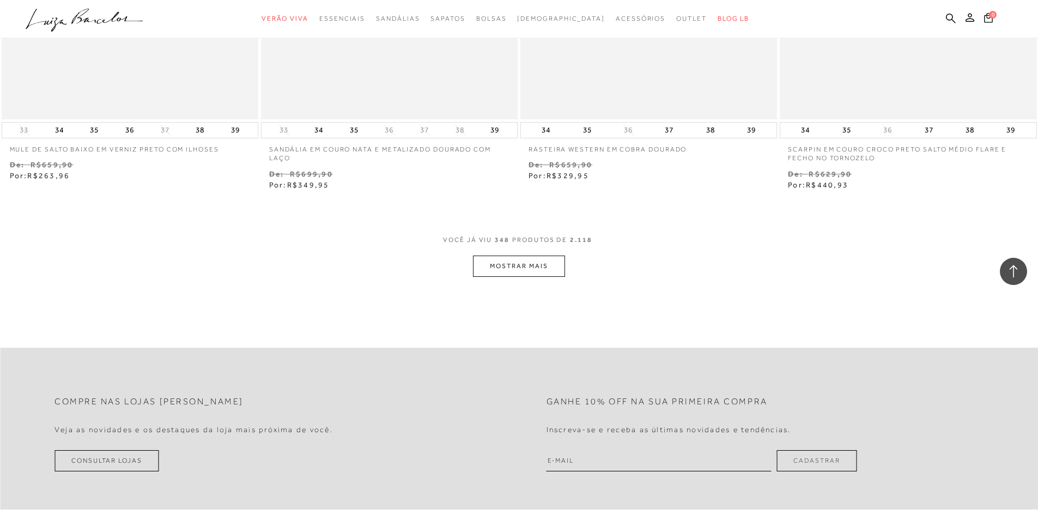
click at [495, 261] on button "MOSTRAR MAIS" at bounding box center [519, 265] width 92 height 21
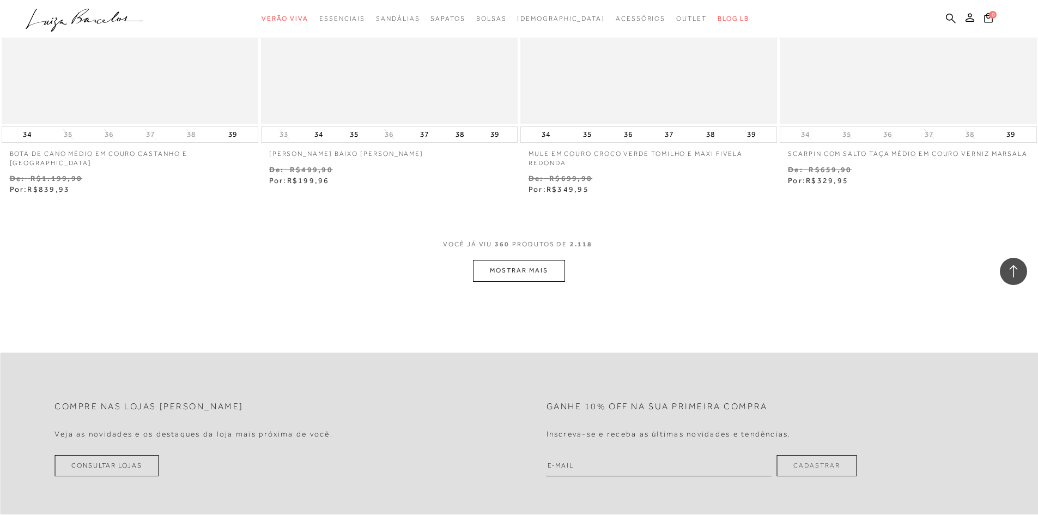
scroll to position [41896, 0]
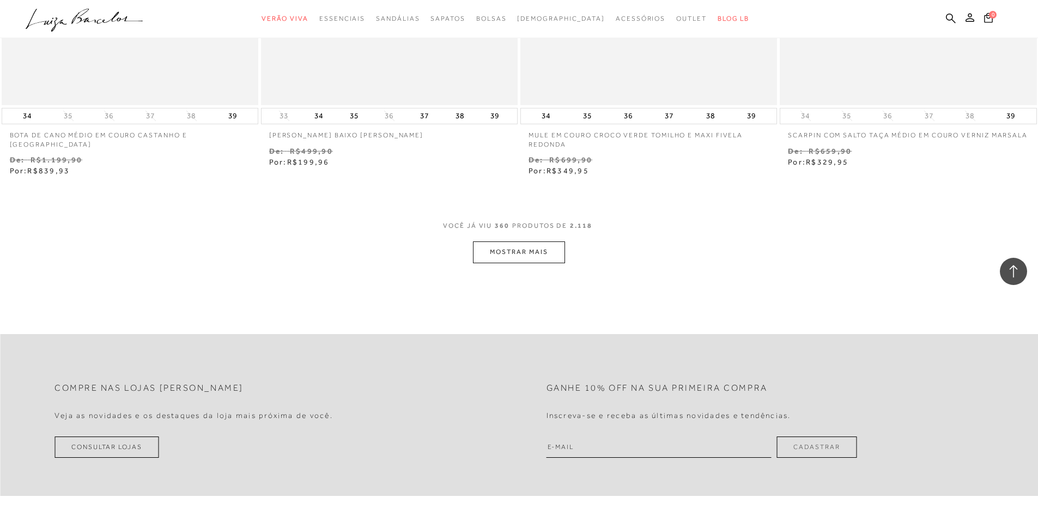
click at [501, 241] on button "MOSTRAR MAIS" at bounding box center [519, 251] width 92 height 21
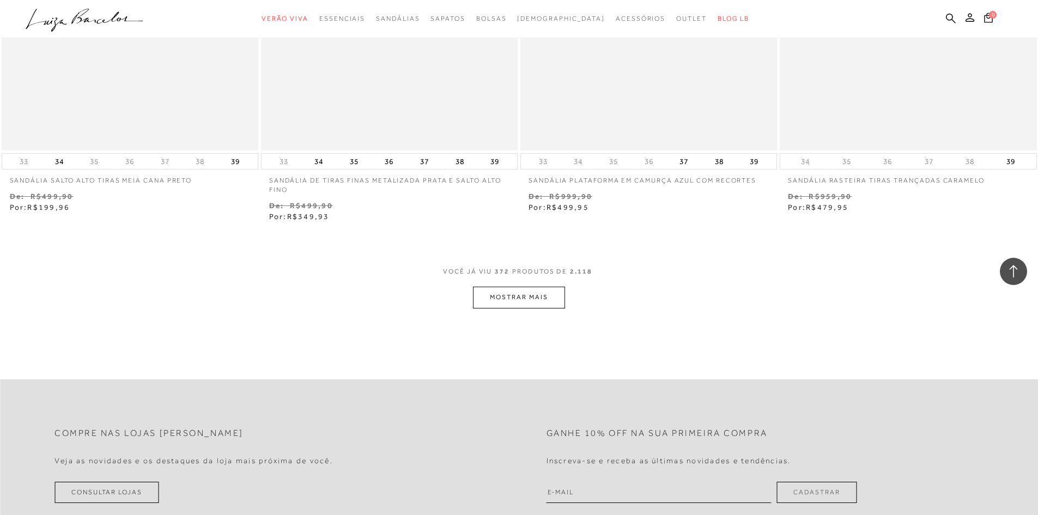
scroll to position [43258, 0]
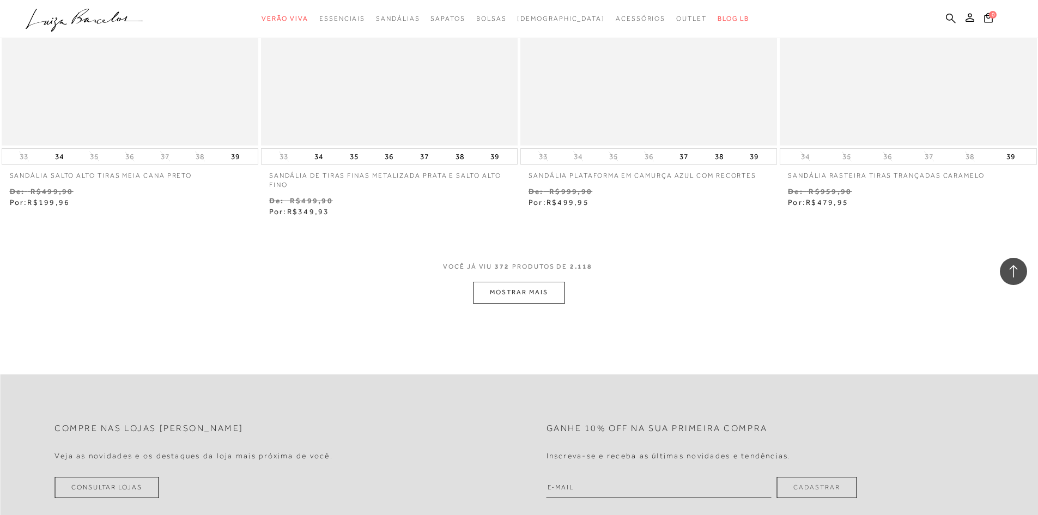
click at [512, 286] on button "MOSTRAR MAIS" at bounding box center [519, 292] width 92 height 21
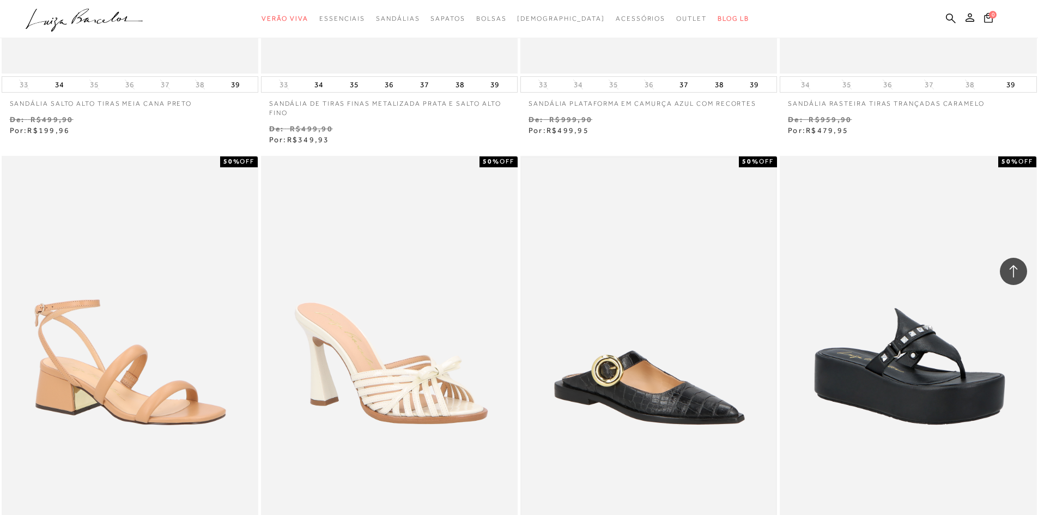
scroll to position [43476, 0]
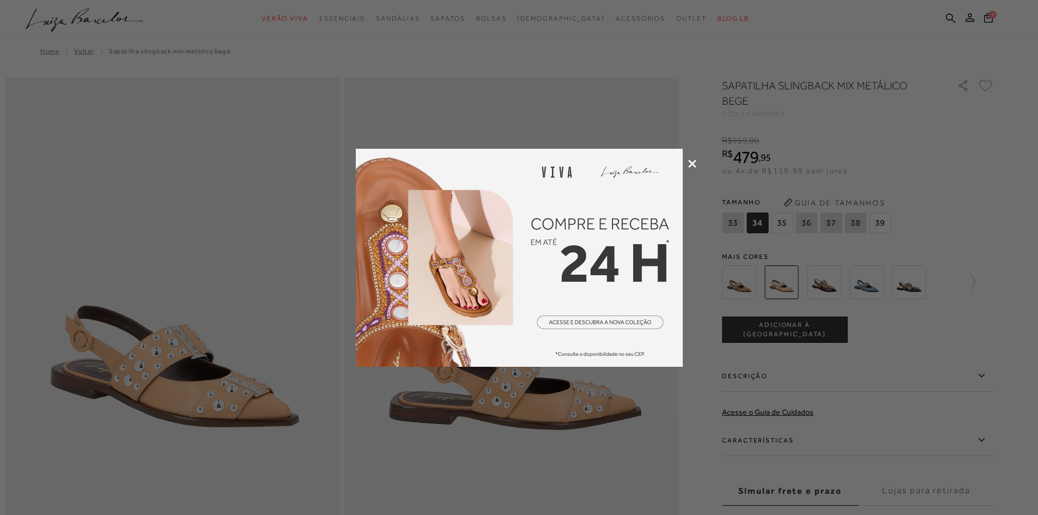
drag, startPoint x: 690, startPoint y: 161, endPoint x: 683, endPoint y: 164, distance: 8.3
click at [690, 161] on icon at bounding box center [692, 164] width 8 height 8
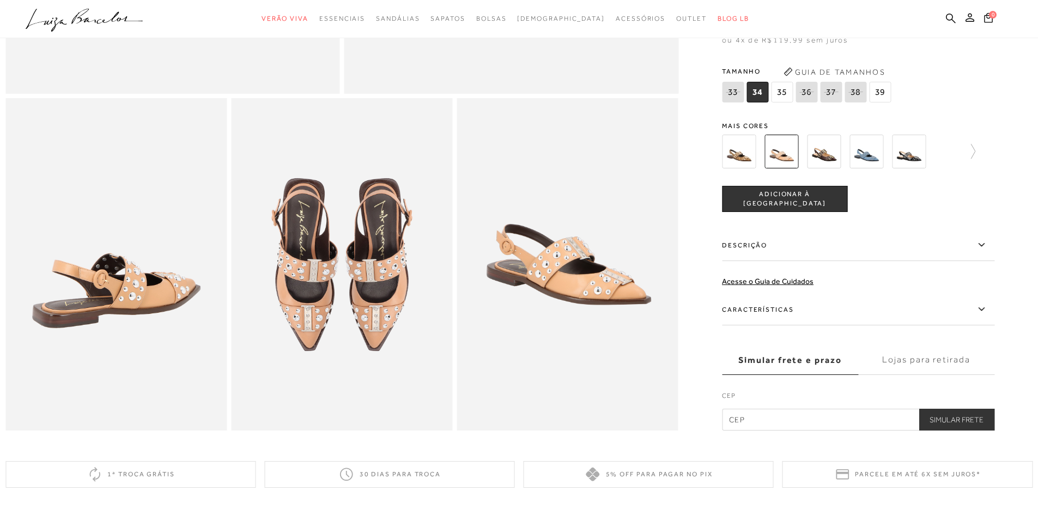
scroll to position [490, 0]
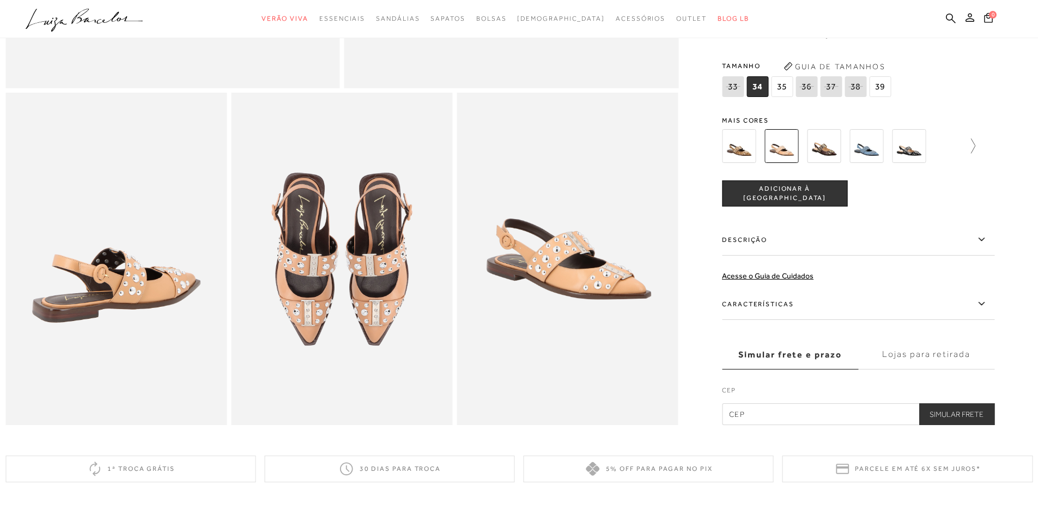
click at [975, 154] on icon at bounding box center [967, 145] width 15 height 15
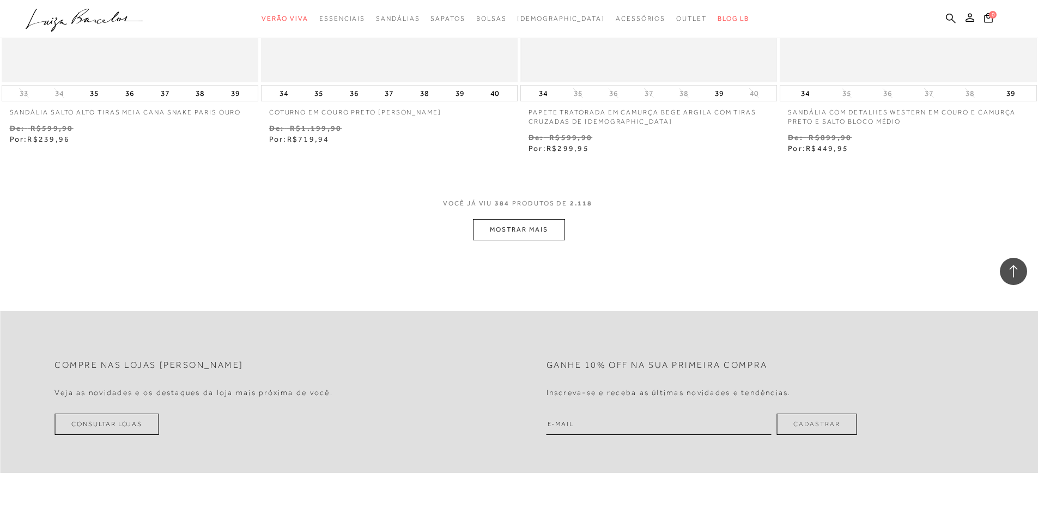
scroll to position [44728, 0]
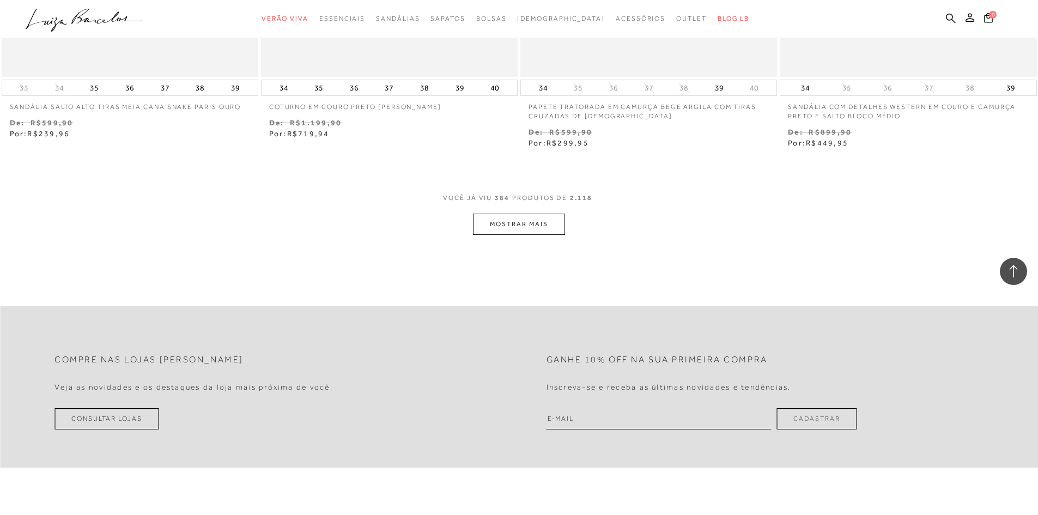
click at [551, 219] on button "MOSTRAR MAIS" at bounding box center [519, 224] width 92 height 21
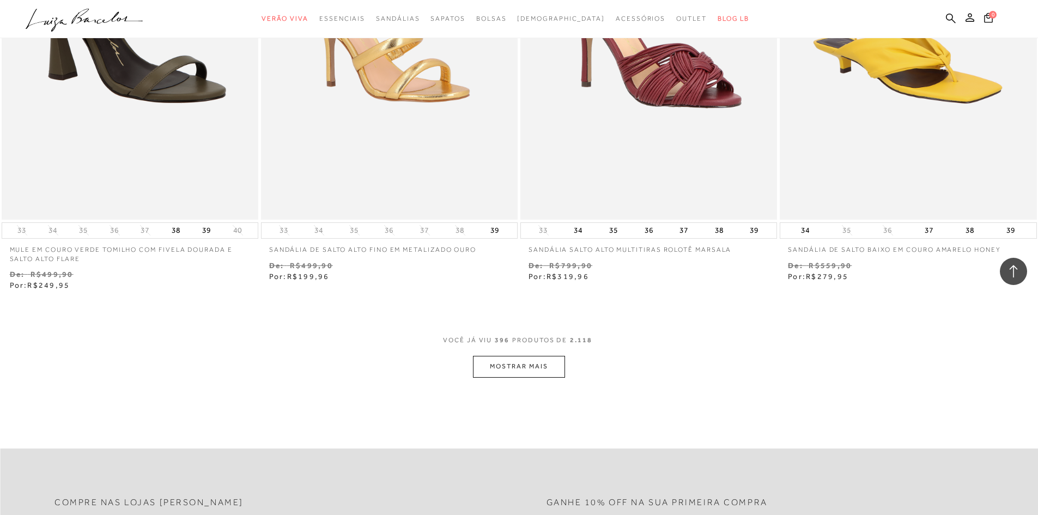
scroll to position [46145, 0]
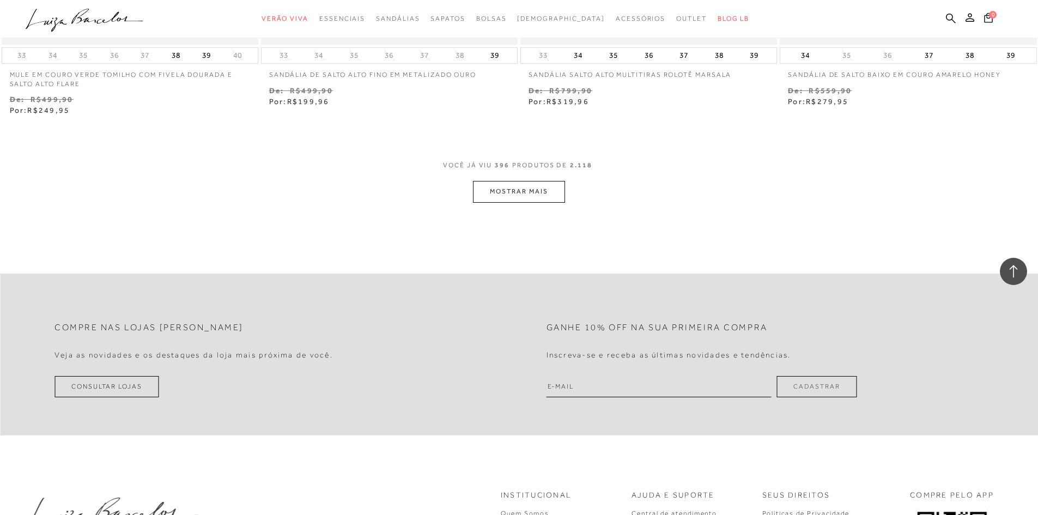
click at [491, 181] on button "MOSTRAR MAIS" at bounding box center [519, 191] width 92 height 21
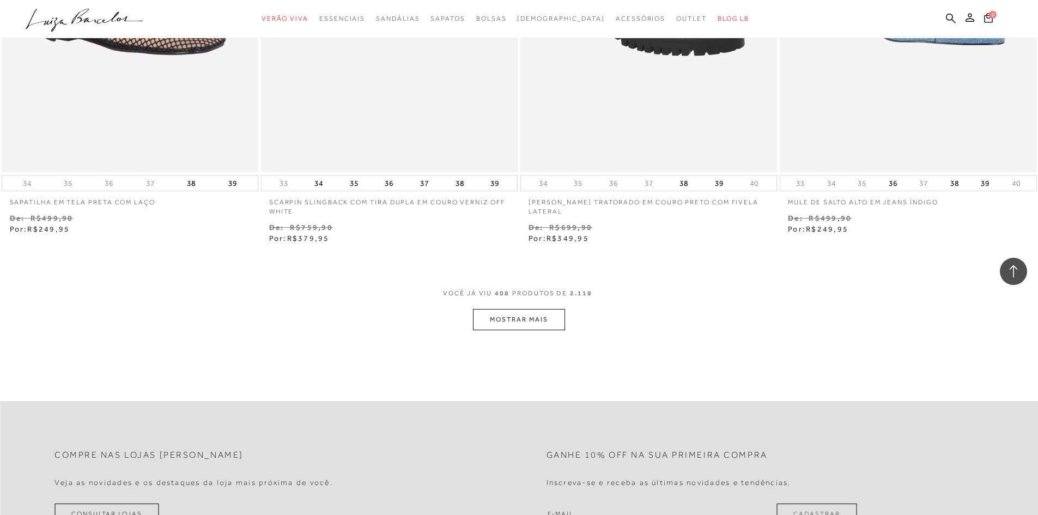
scroll to position [47452, 0]
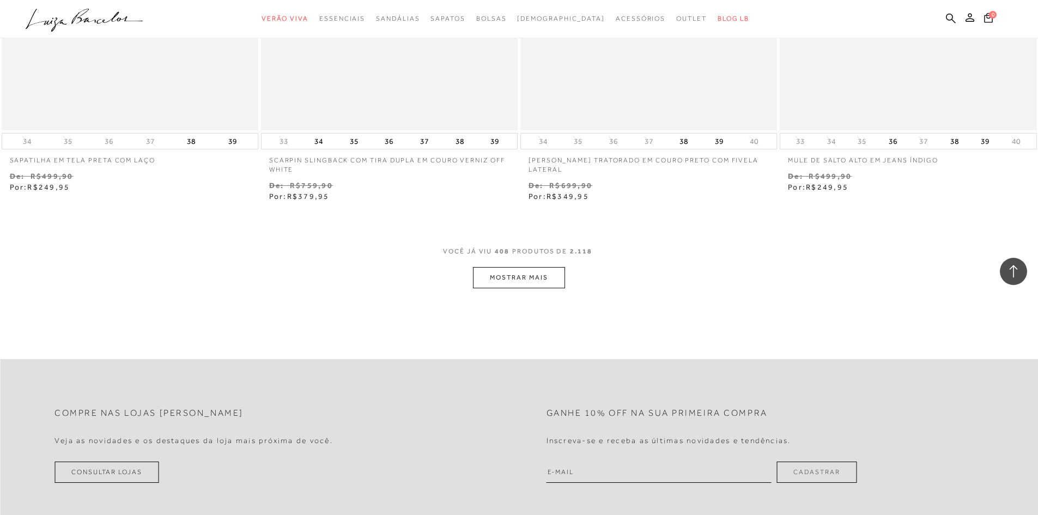
click at [551, 267] on button "MOSTRAR MAIS" at bounding box center [519, 277] width 92 height 21
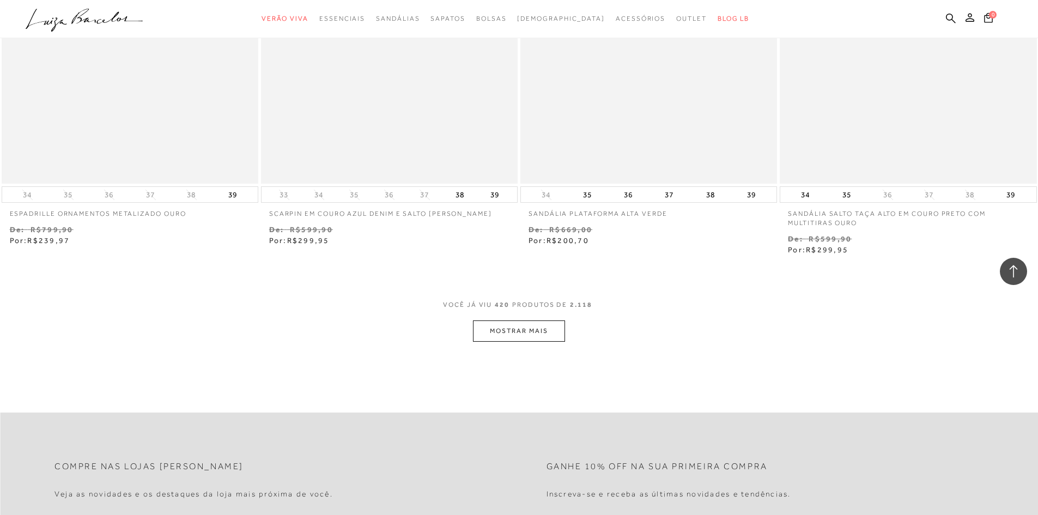
scroll to position [49073, 0]
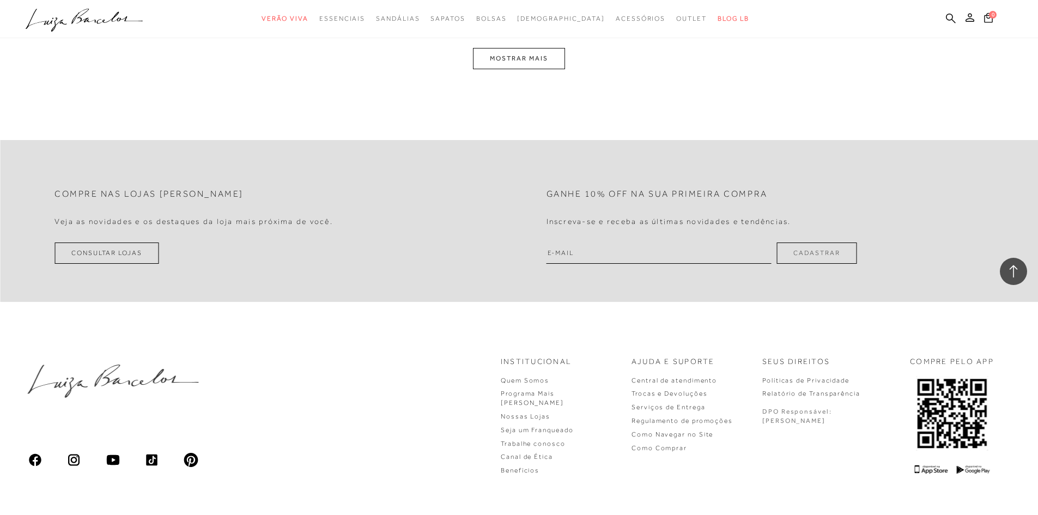
click at [520, 48] on button "MOSTRAR MAIS" at bounding box center [519, 58] width 92 height 21
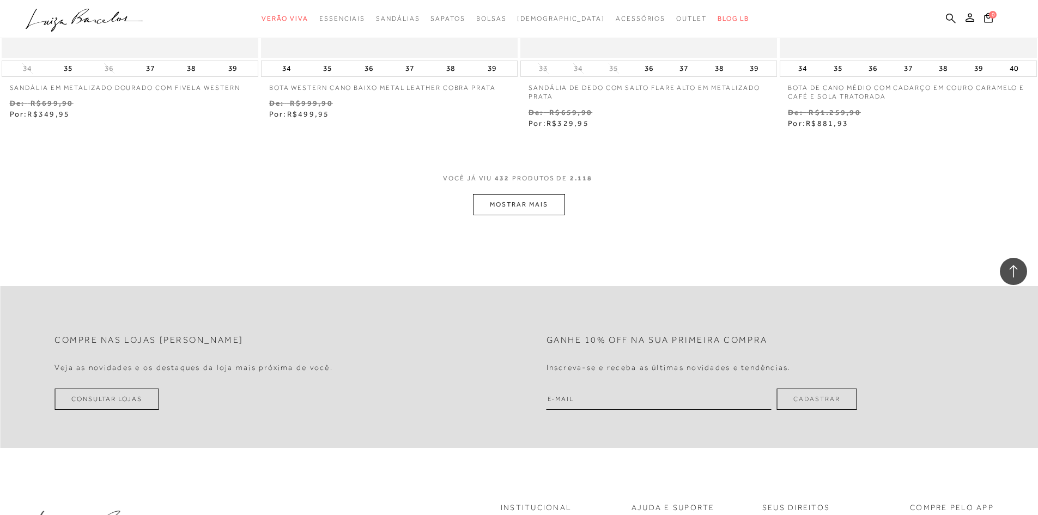
scroll to position [50279, 0]
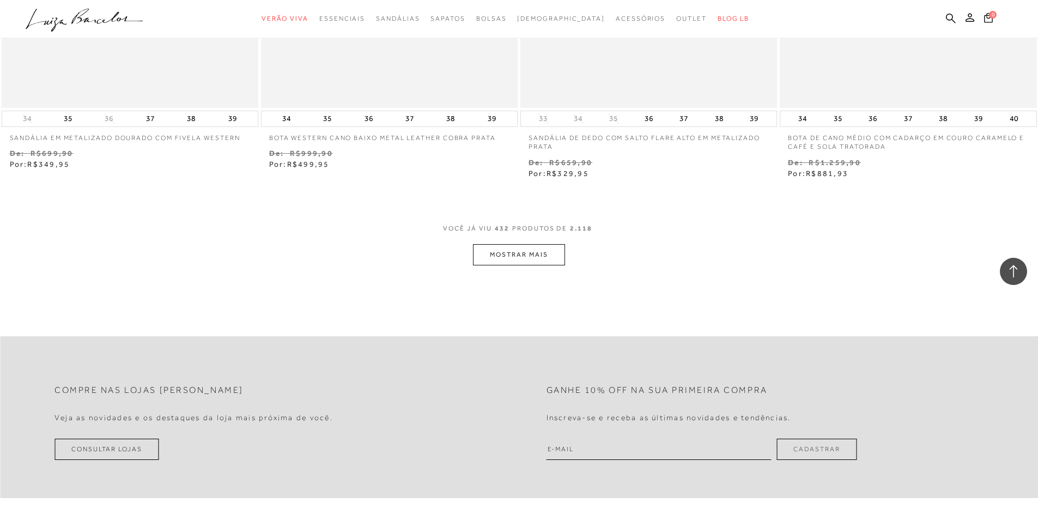
click at [541, 245] on button "MOSTRAR MAIS" at bounding box center [519, 254] width 92 height 21
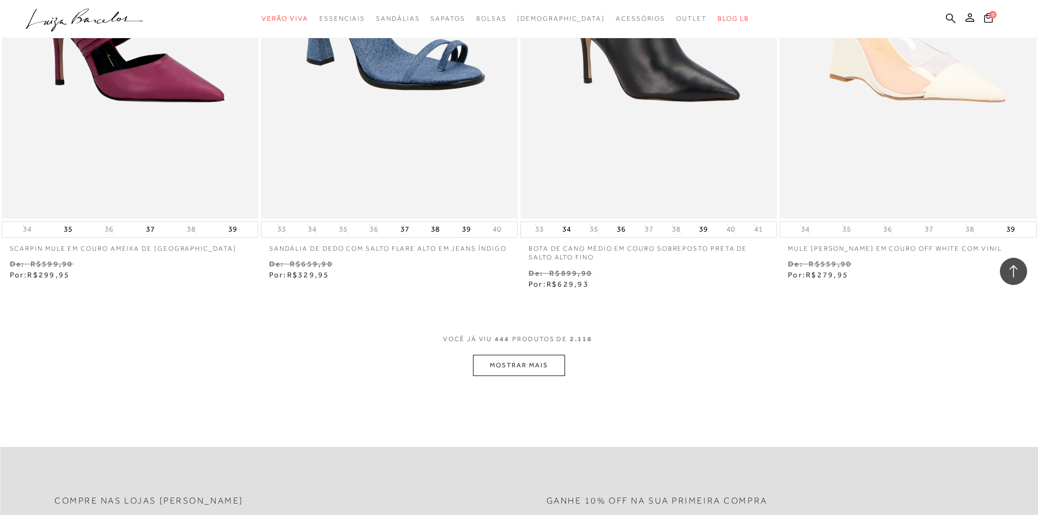
scroll to position [51587, 0]
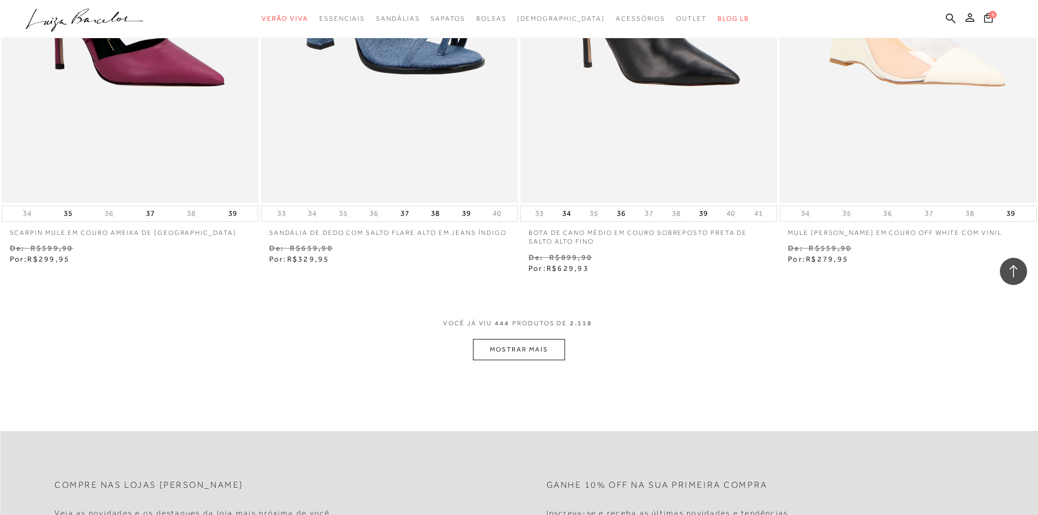
click at [490, 339] on button "MOSTRAR MAIS" at bounding box center [519, 349] width 92 height 21
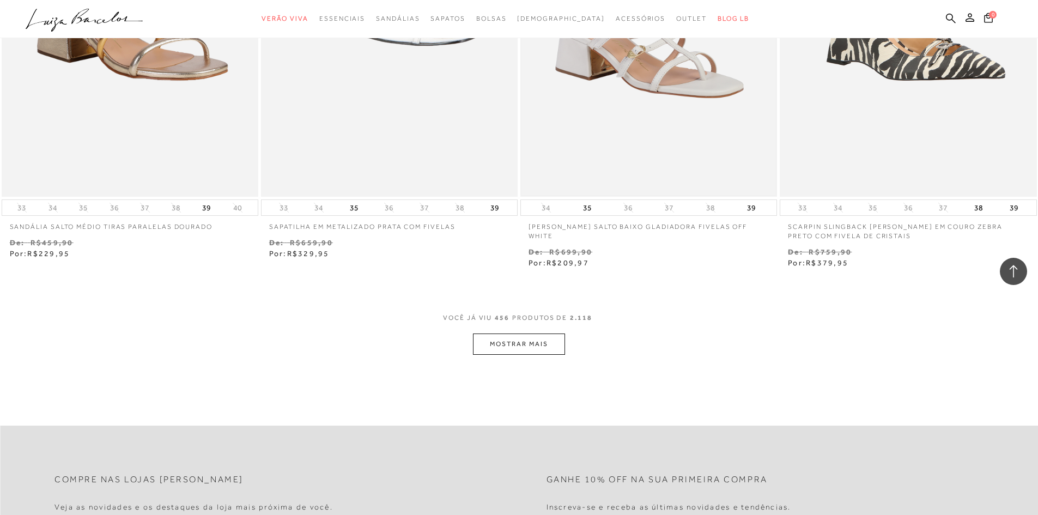
scroll to position [53003, 0]
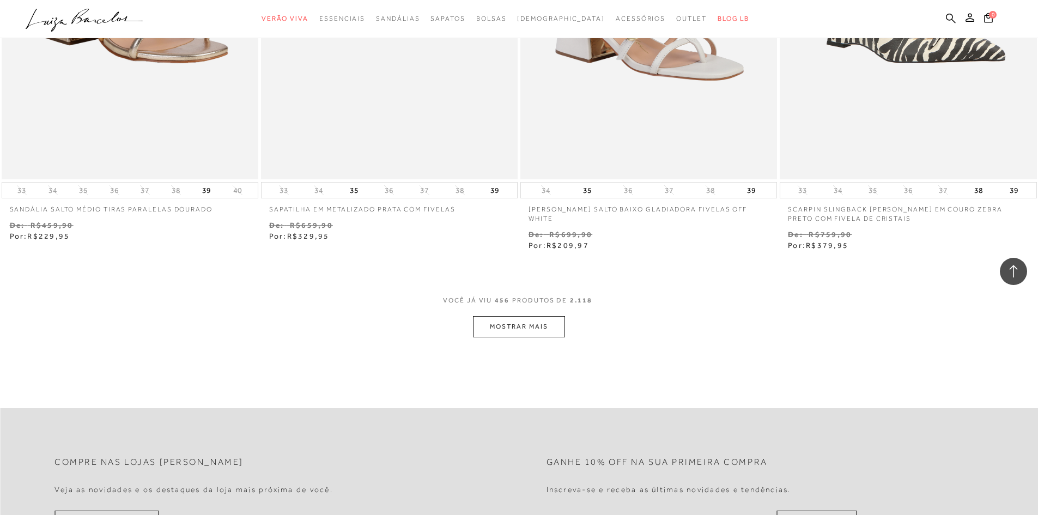
click at [532, 320] on button "MOSTRAR MAIS" at bounding box center [519, 326] width 92 height 21
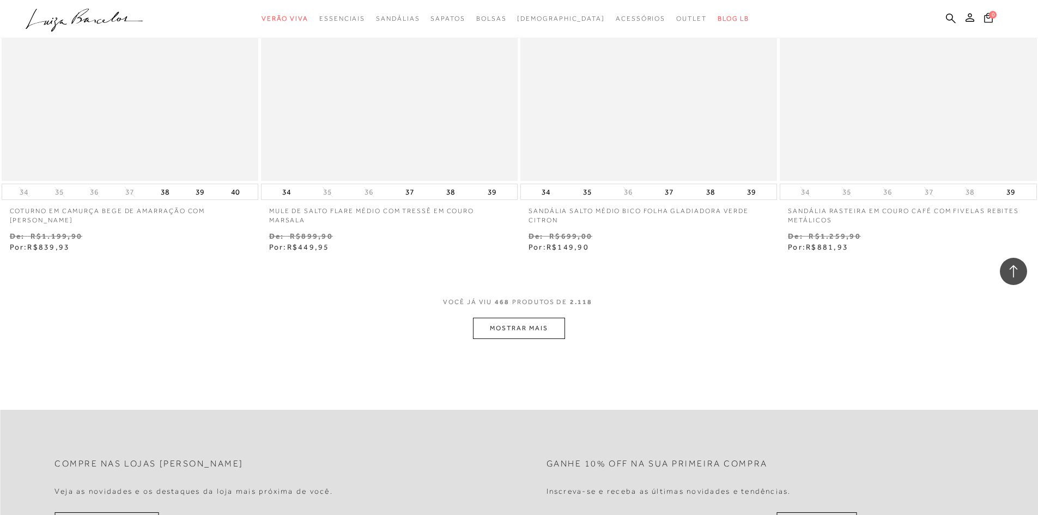
scroll to position [54419, 0]
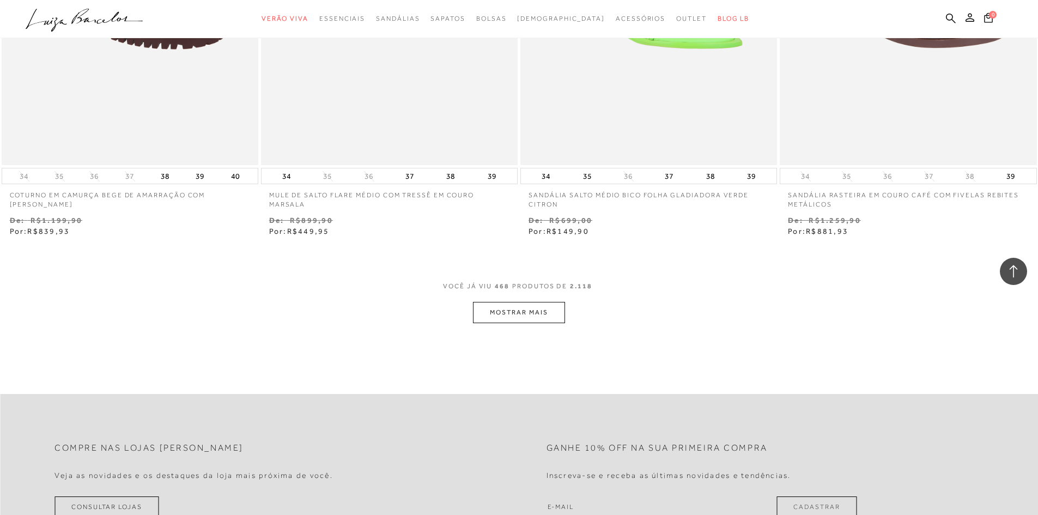
click at [556, 302] on button "MOSTRAR MAIS" at bounding box center [519, 312] width 92 height 21
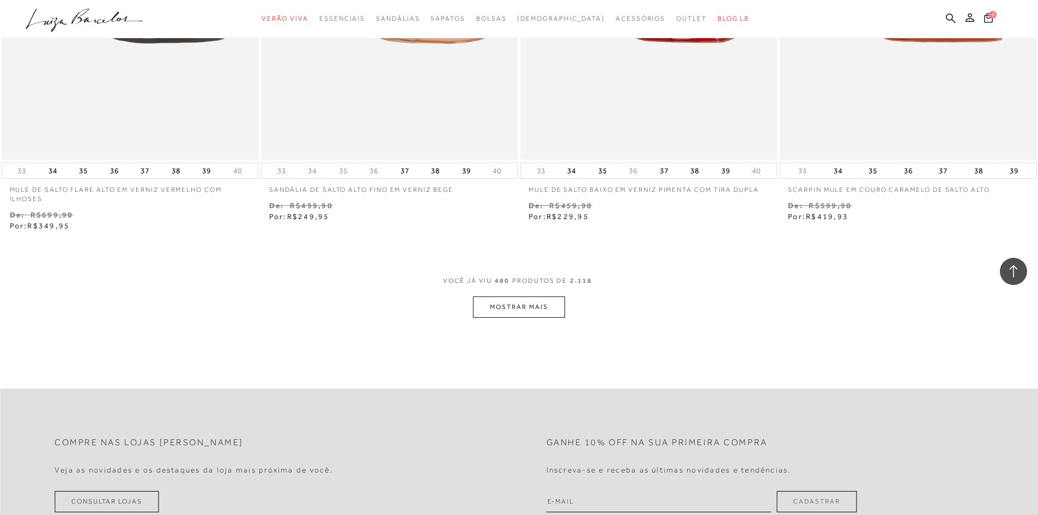
scroll to position [55999, 0]
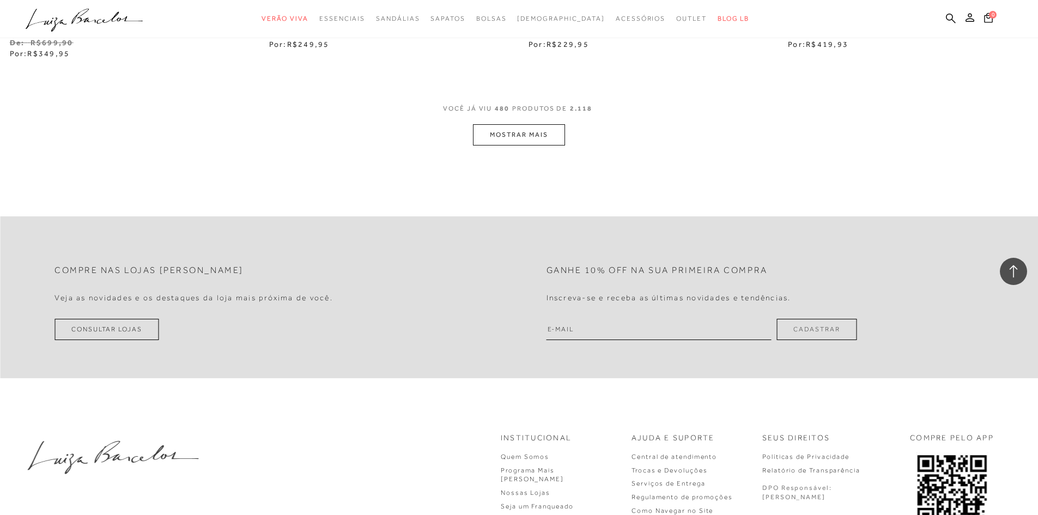
click at [496, 125] on button "MOSTRAR MAIS" at bounding box center [519, 134] width 92 height 21
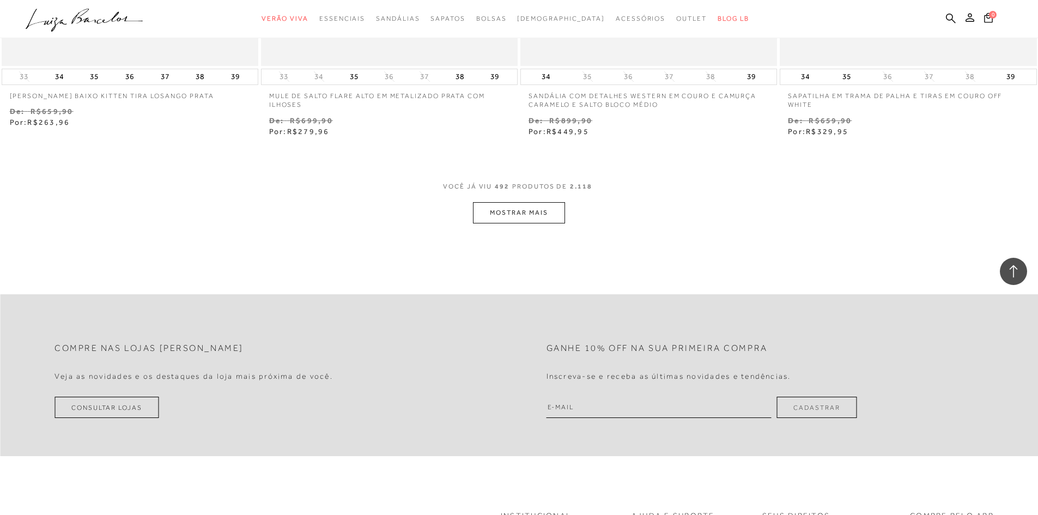
scroll to position [57239, 0]
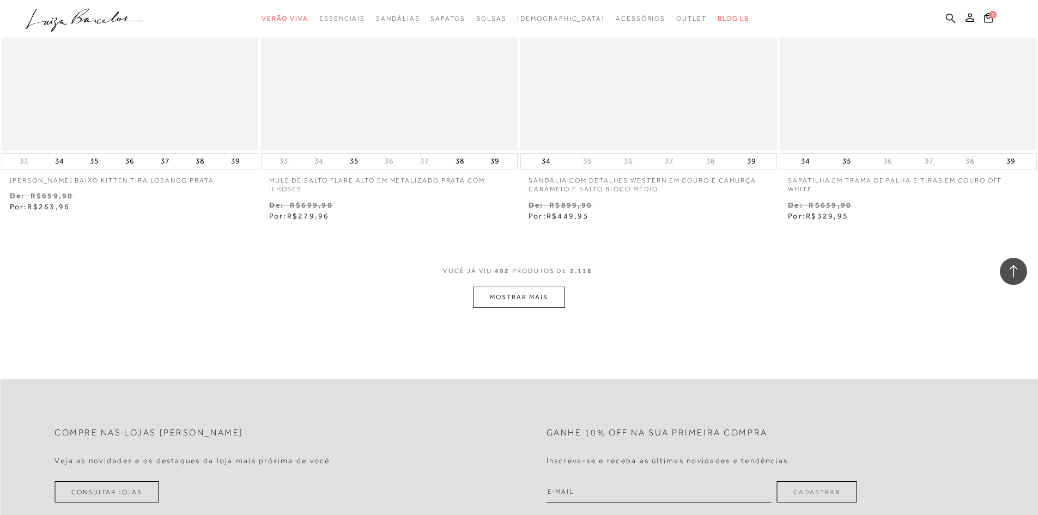
click at [537, 287] on button "MOSTRAR MAIS" at bounding box center [519, 297] width 92 height 21
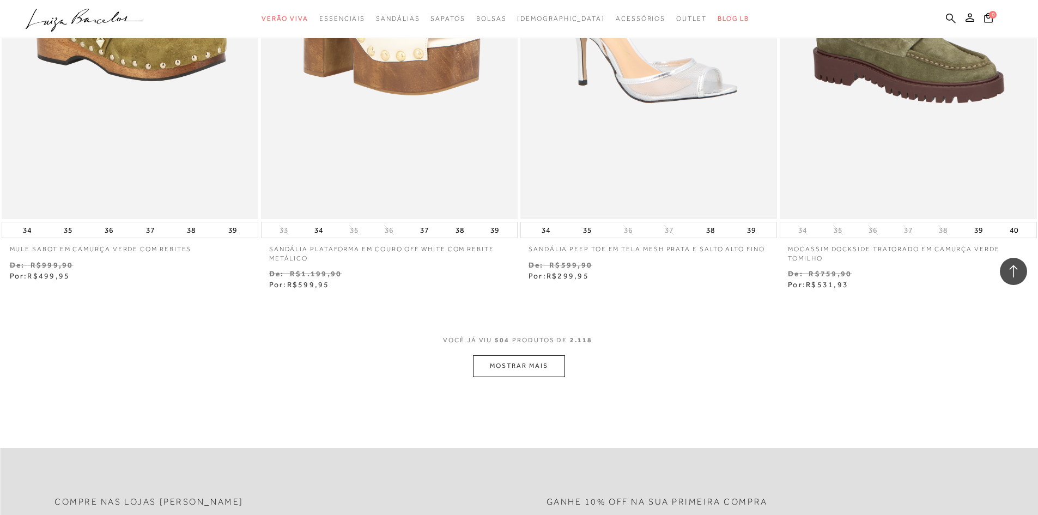
scroll to position [58601, 0]
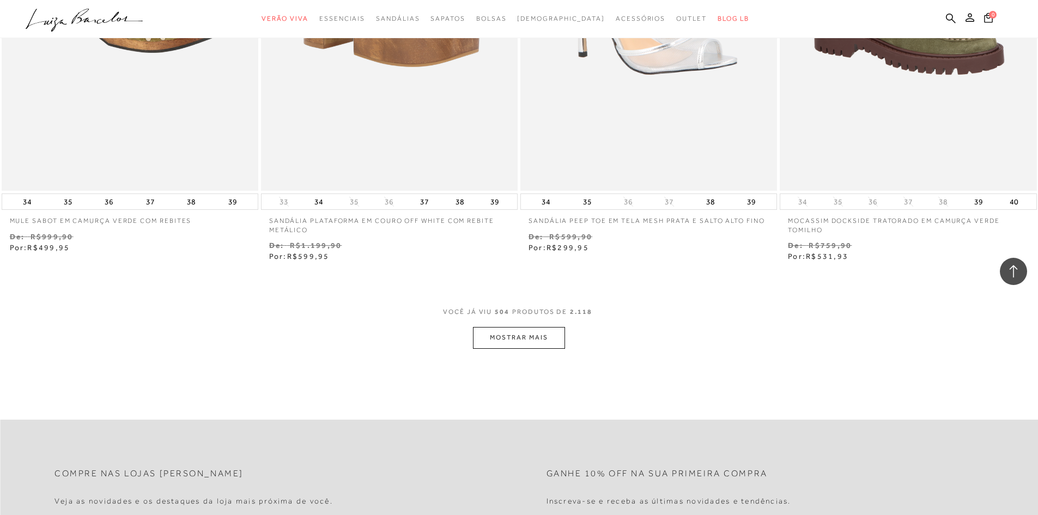
click at [523, 334] on button "MOSTRAR MAIS" at bounding box center [519, 337] width 92 height 21
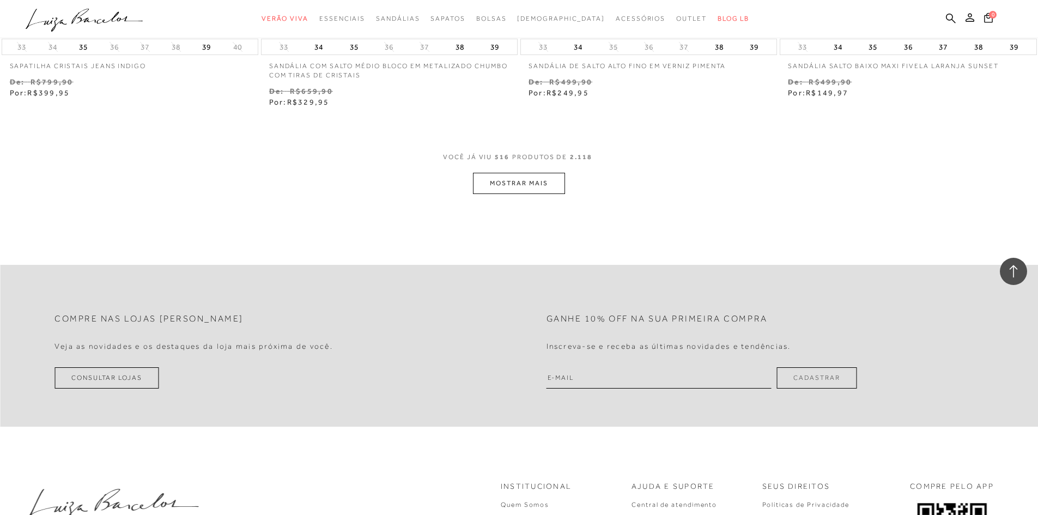
scroll to position [60167, 0]
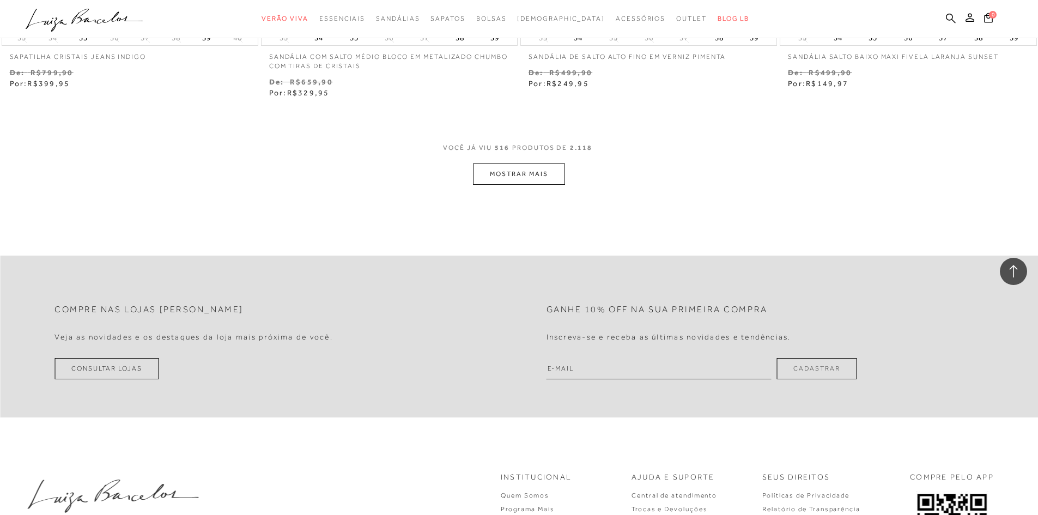
click at [537, 172] on button "MOSTRAR MAIS" at bounding box center [519, 173] width 92 height 21
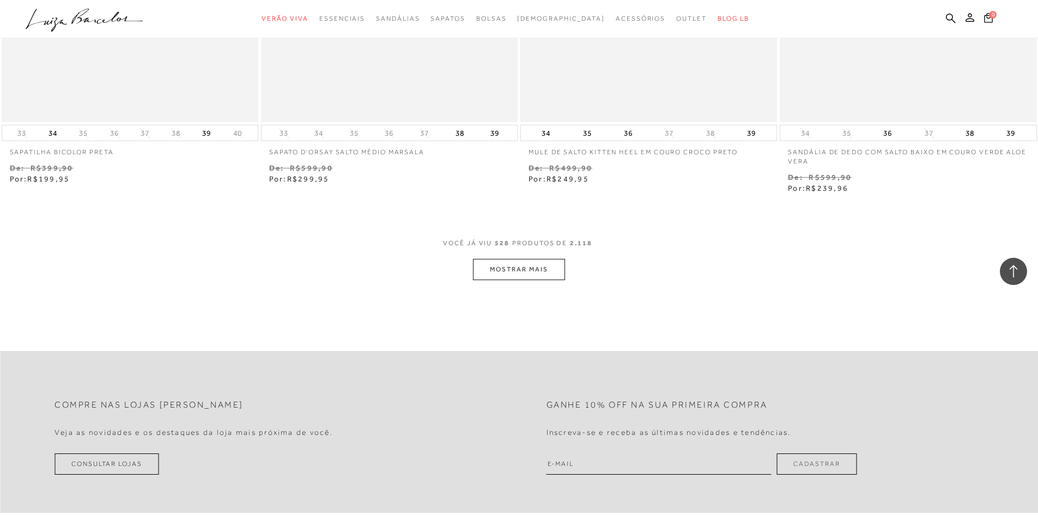
scroll to position [61474, 0]
click at [557, 261] on button "MOSTRAR MAIS" at bounding box center [519, 268] width 92 height 21
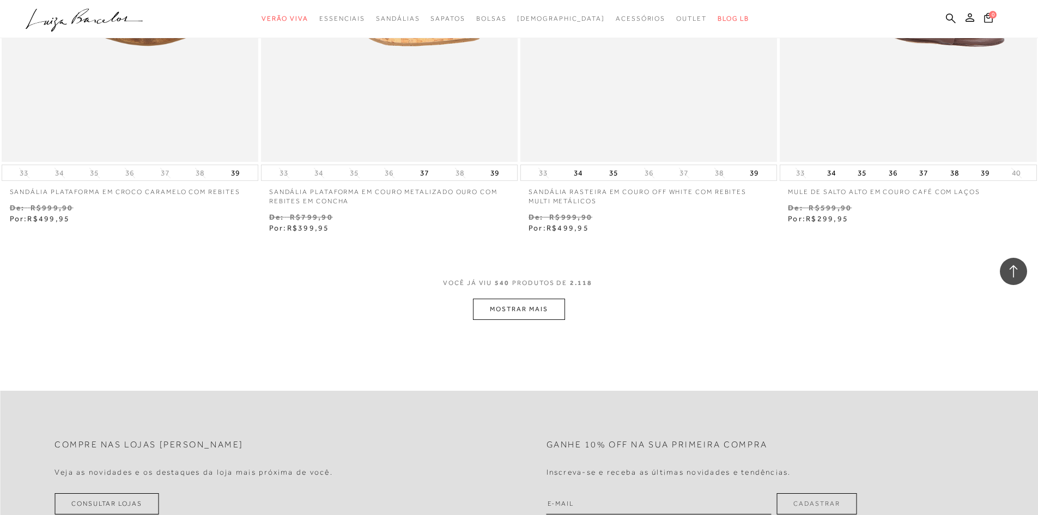
scroll to position [62945, 0]
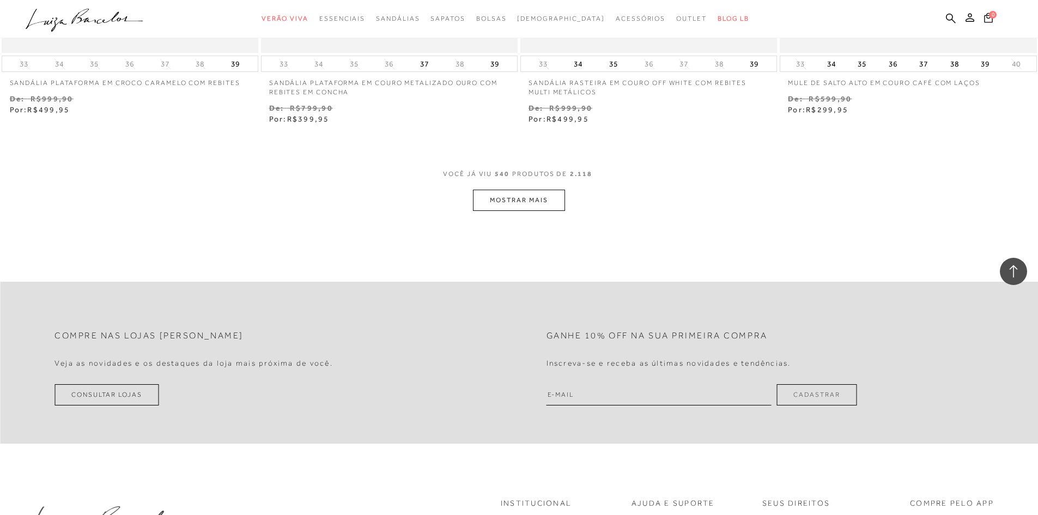
click at [490, 190] on button "MOSTRAR MAIS" at bounding box center [519, 200] width 92 height 21
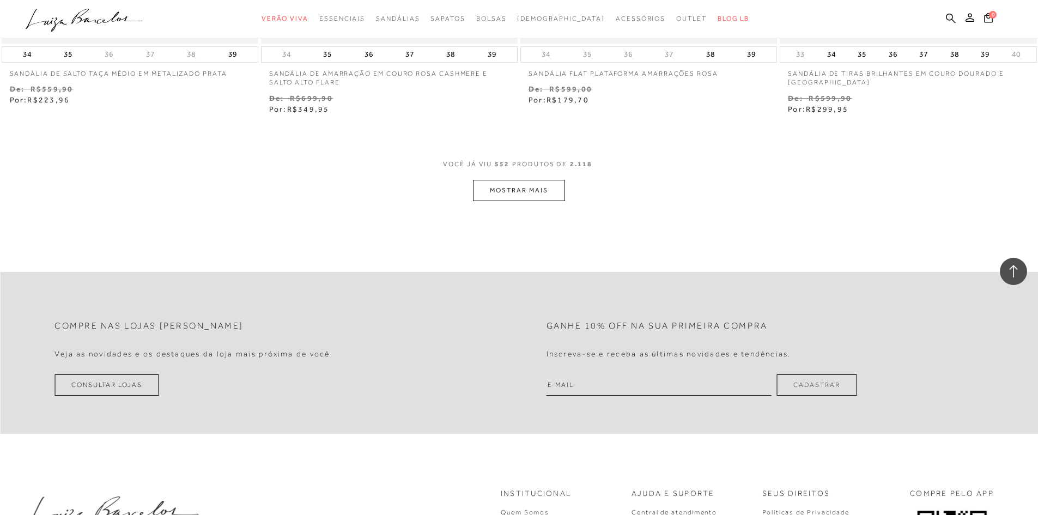
scroll to position [64361, 0]
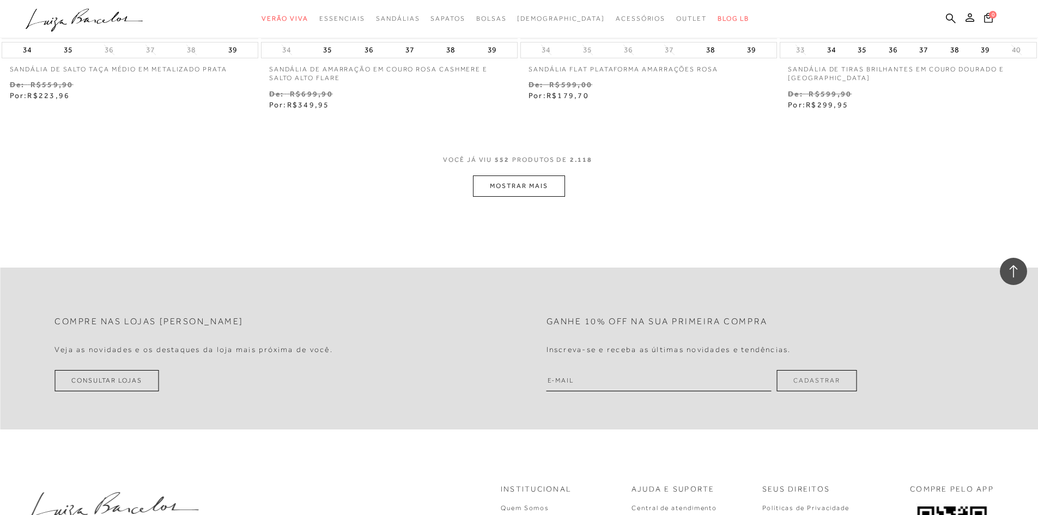
click at [539, 178] on button "MOSTRAR MAIS" at bounding box center [519, 185] width 92 height 21
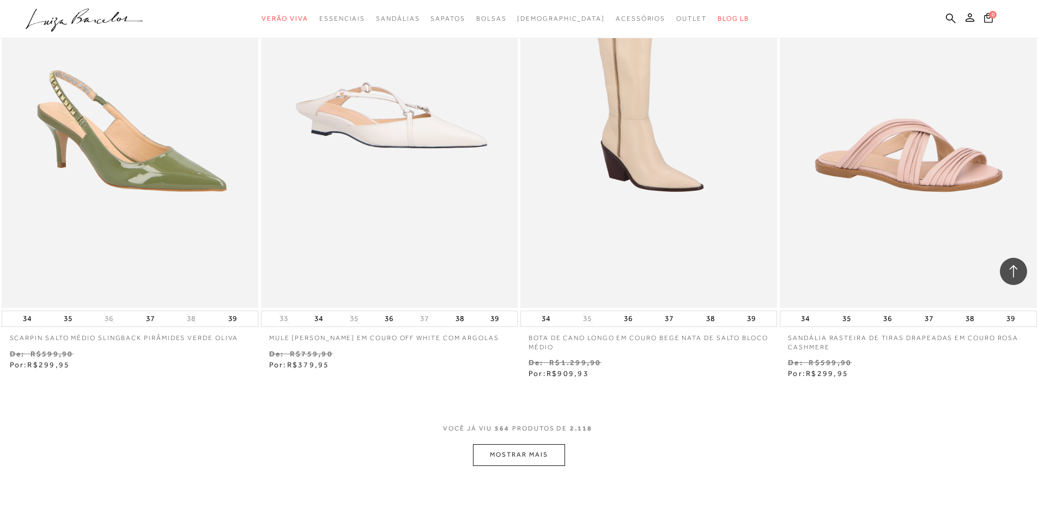
scroll to position [65778, 0]
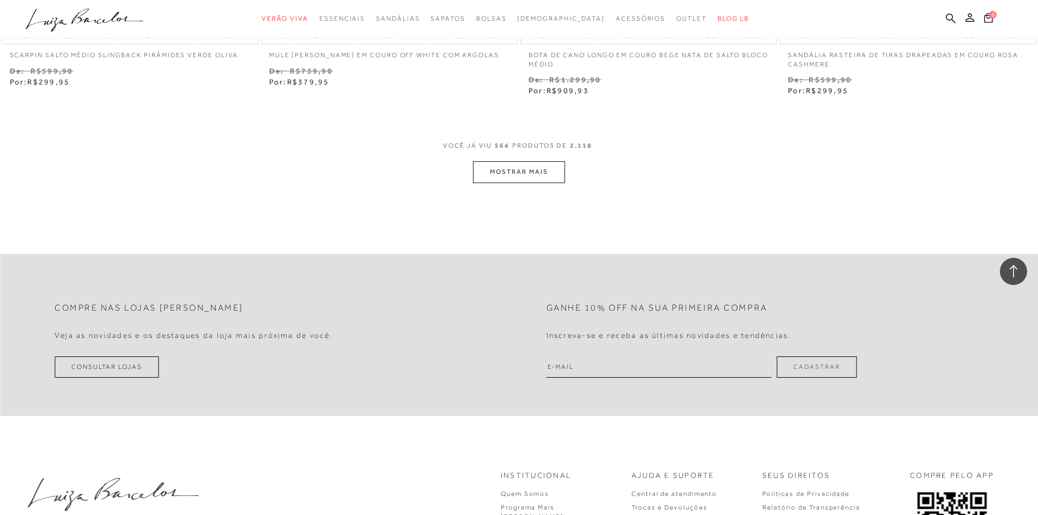
click at [479, 161] on button "MOSTRAR MAIS" at bounding box center [519, 171] width 92 height 21
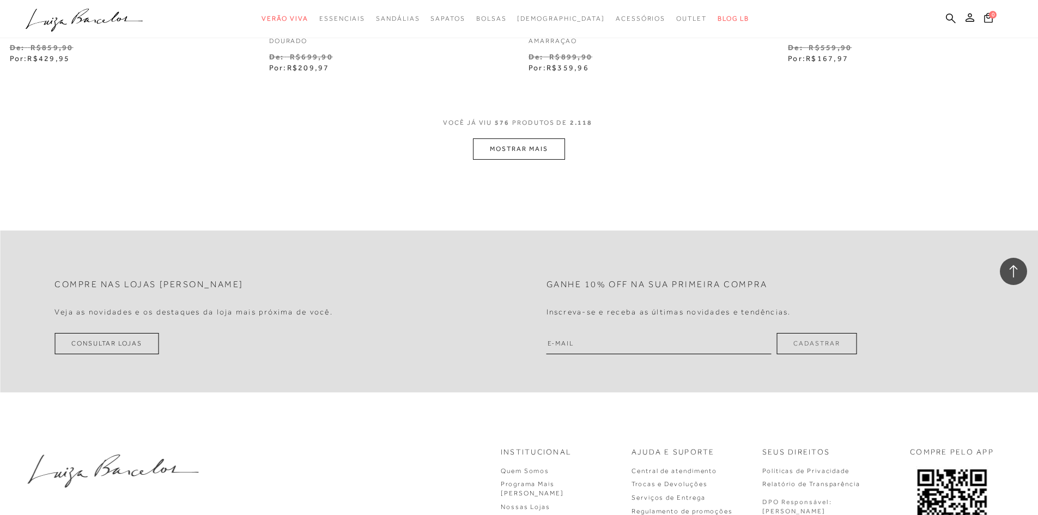
scroll to position [67248, 0]
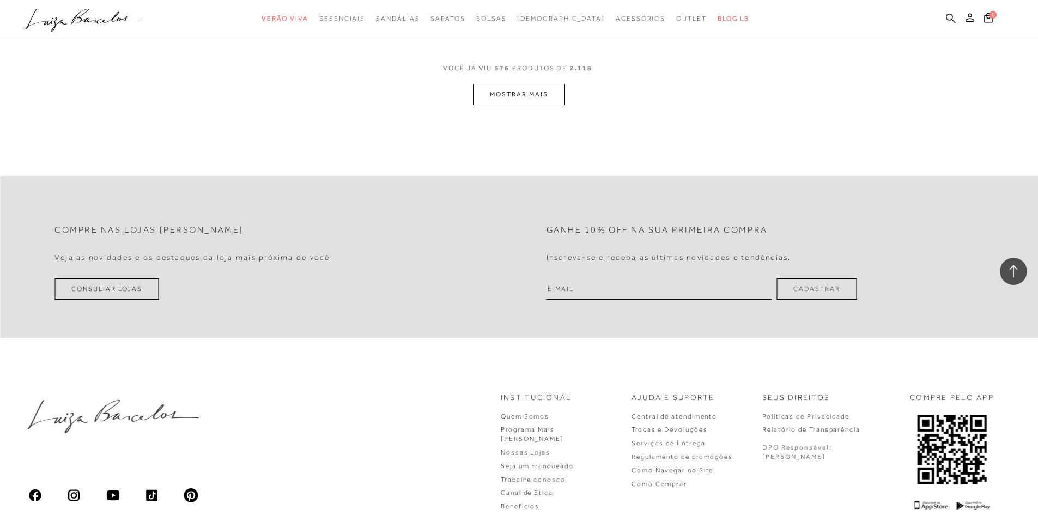
click at [491, 89] on button "MOSTRAR MAIS" at bounding box center [519, 94] width 92 height 21
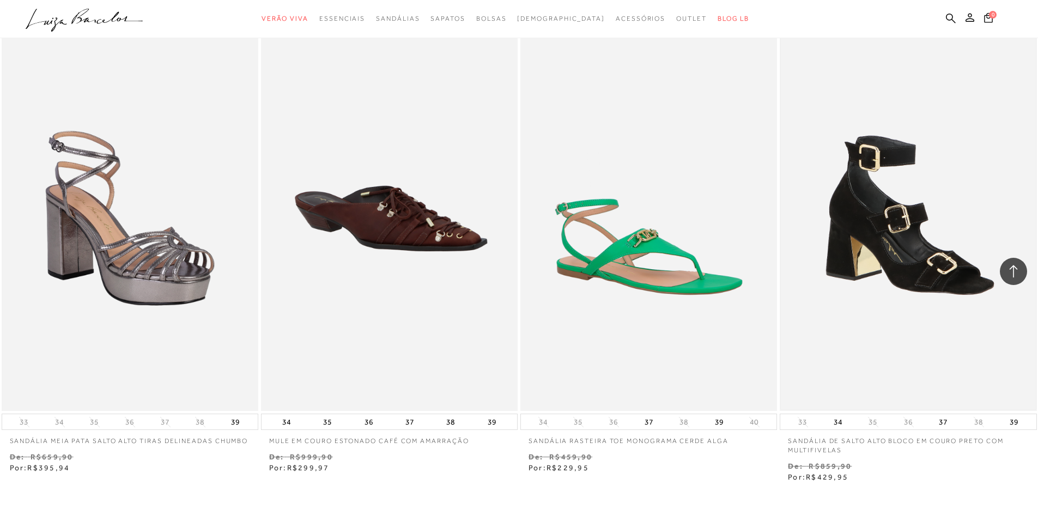
scroll to position [68392, 0]
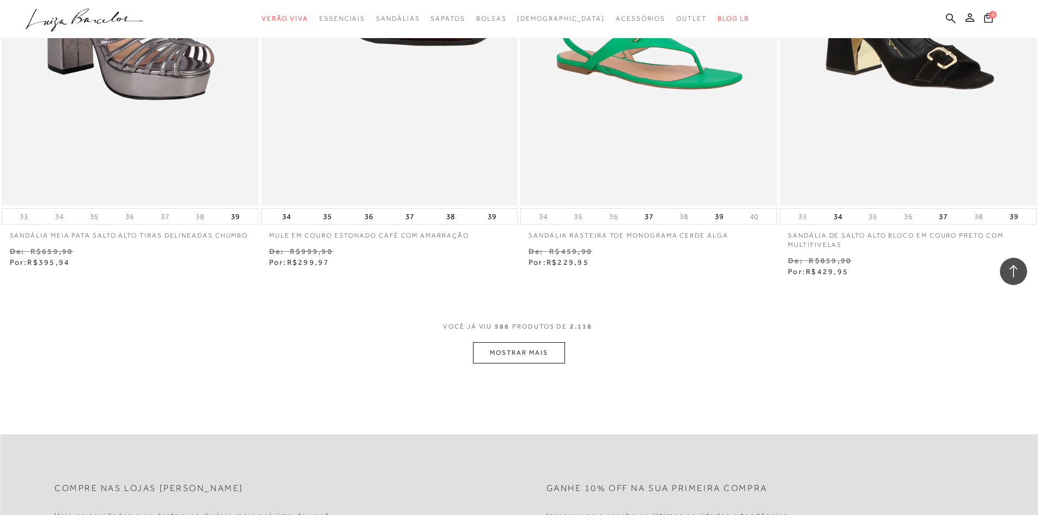
click at [513, 343] on button "MOSTRAR MAIS" at bounding box center [519, 352] width 92 height 21
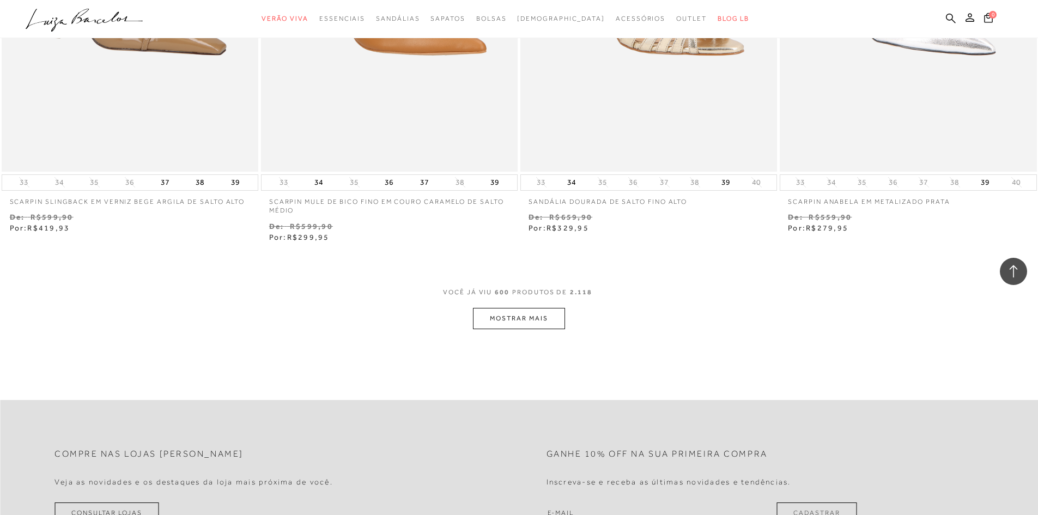
scroll to position [69905, 0]
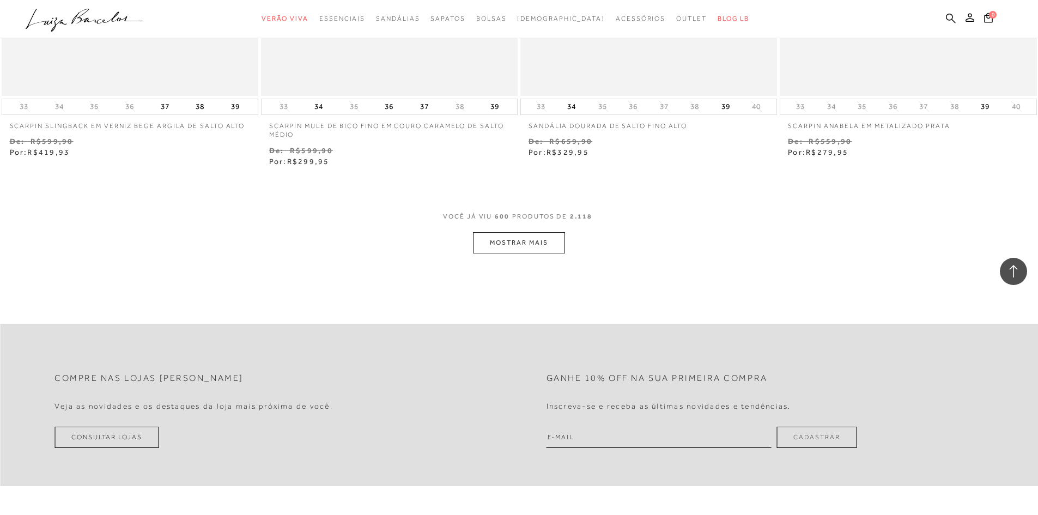
click at [541, 235] on button "MOSTRAR MAIS" at bounding box center [519, 242] width 92 height 21
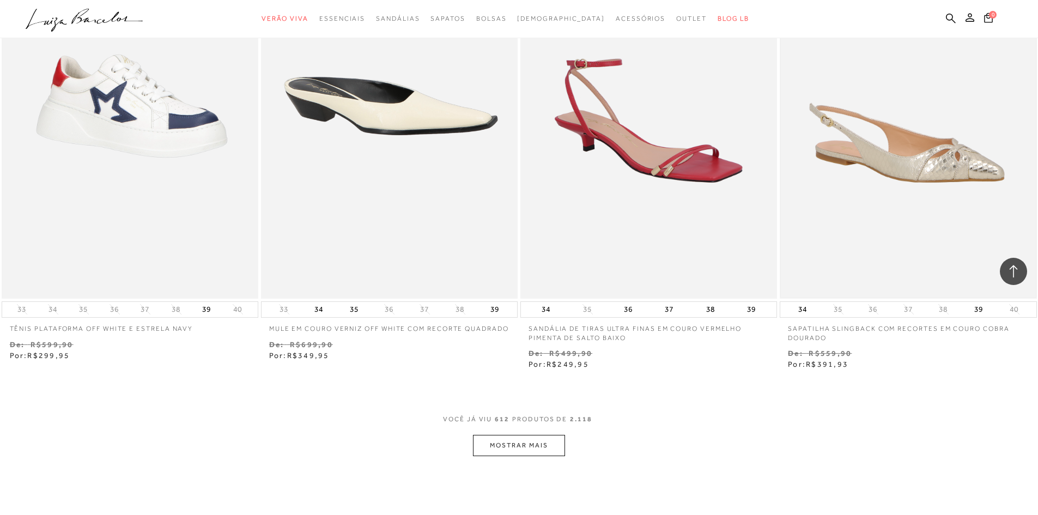
scroll to position [71321, 0]
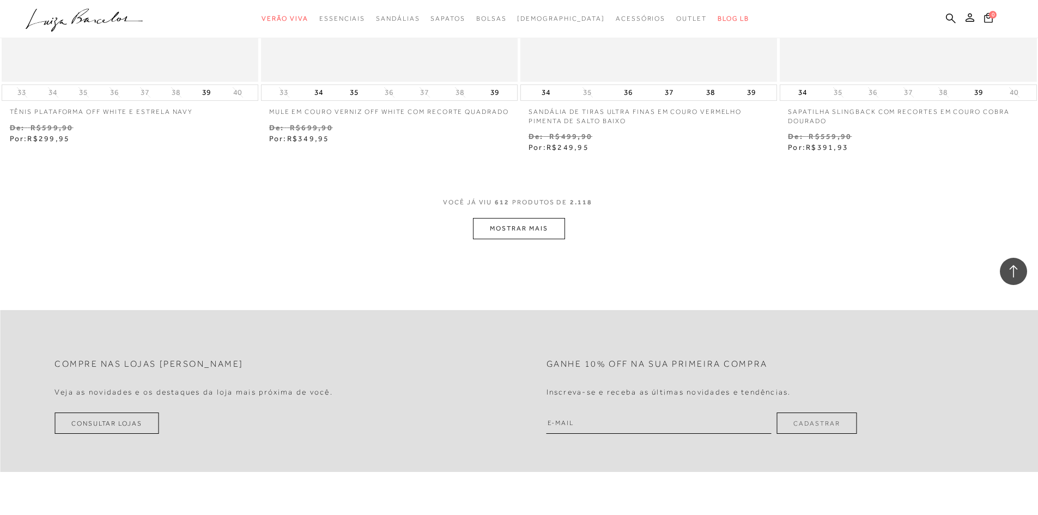
click at [534, 218] on button "MOSTRAR MAIS" at bounding box center [519, 228] width 92 height 21
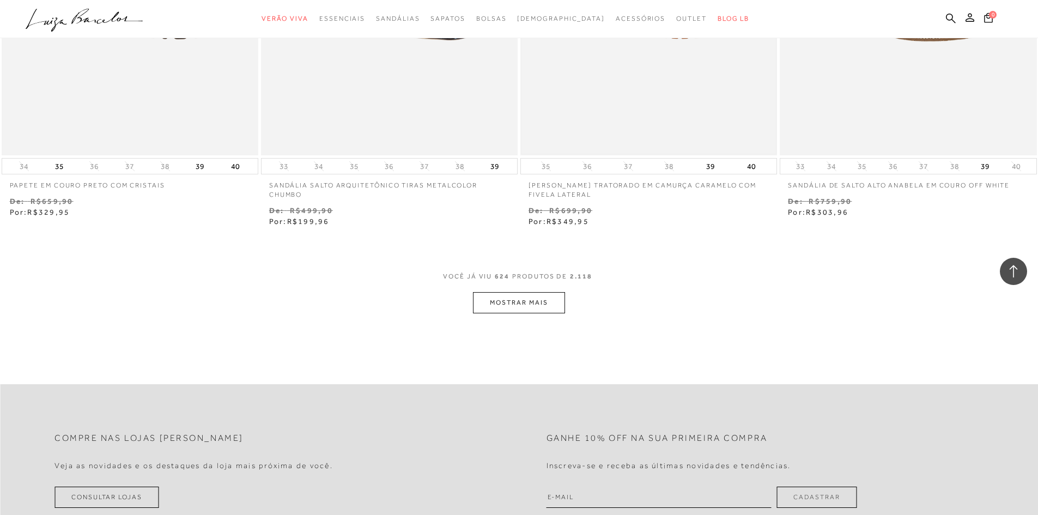
scroll to position [72683, 0]
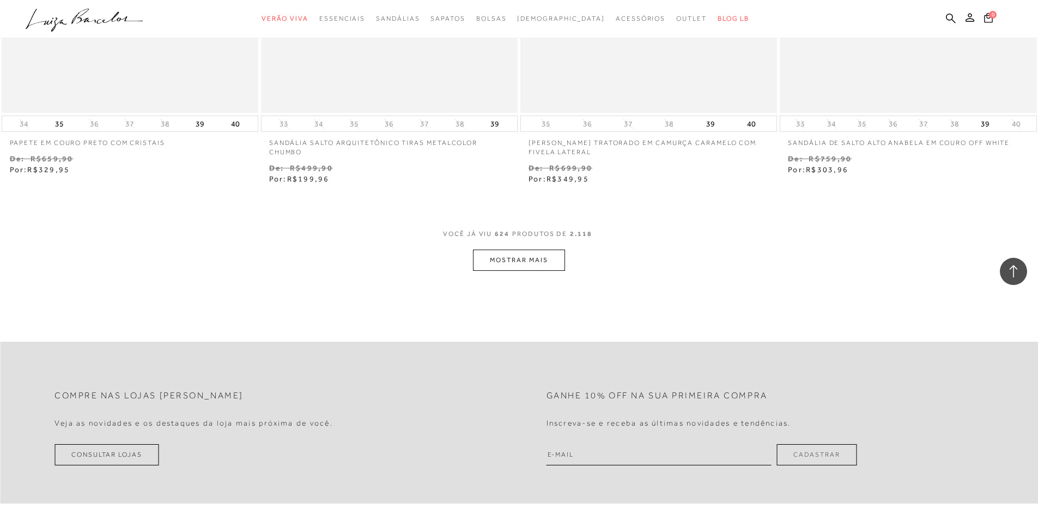
click at [510, 253] on button "MOSTRAR MAIS" at bounding box center [519, 259] width 92 height 21
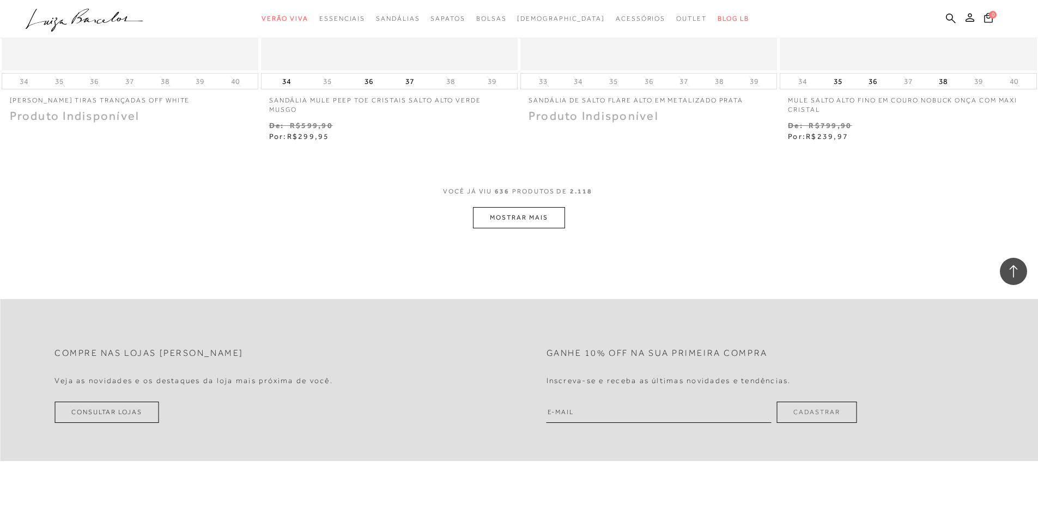
scroll to position [73990, 0]
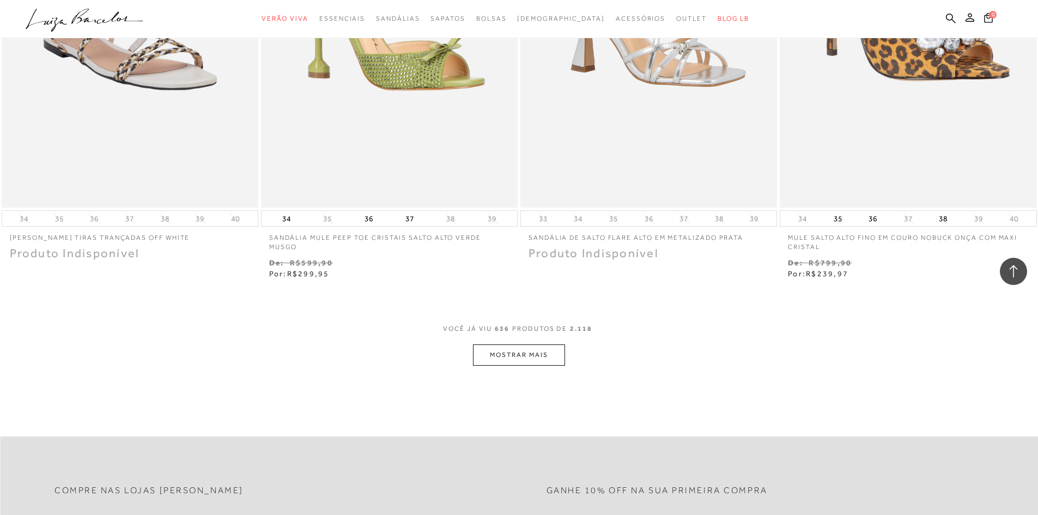
click at [521, 344] on button "MOSTRAR MAIS" at bounding box center [519, 354] width 92 height 21
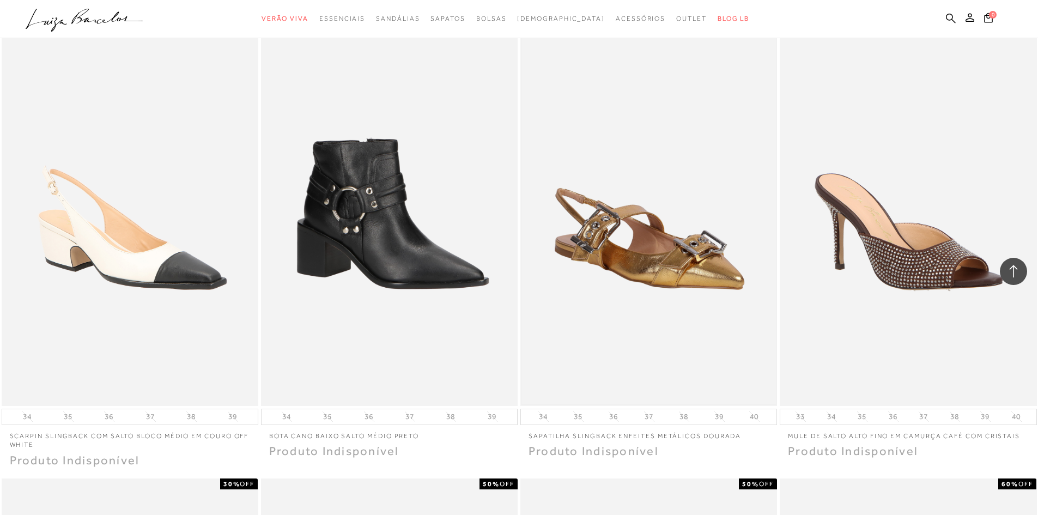
scroll to position [74753, 0]
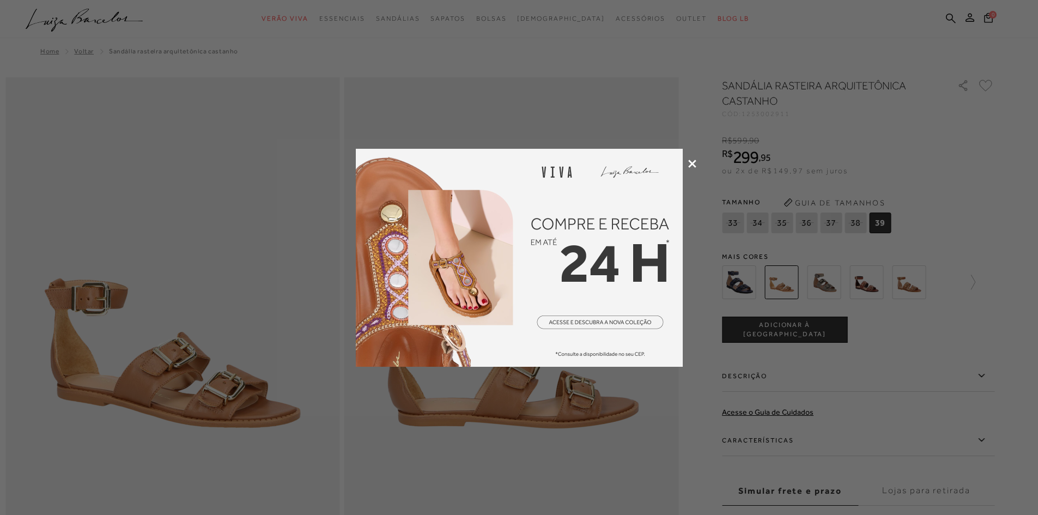
click at [693, 164] on icon at bounding box center [692, 164] width 8 height 8
